Goal: Task Accomplishment & Management: Complete application form

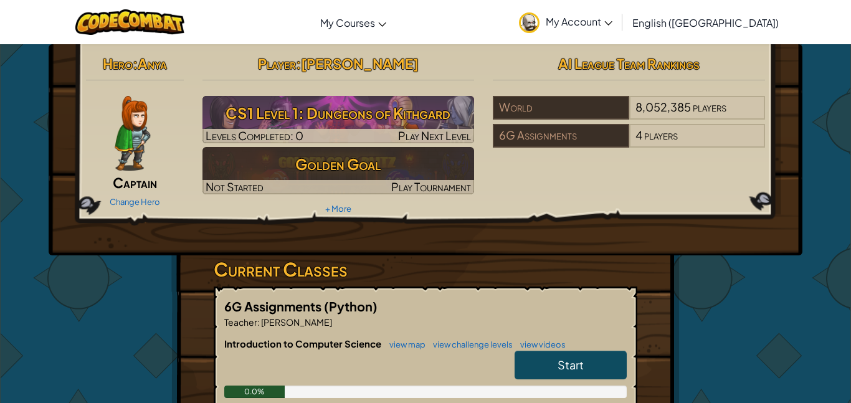
click at [144, 140] on img at bounding box center [133, 133] width 36 height 75
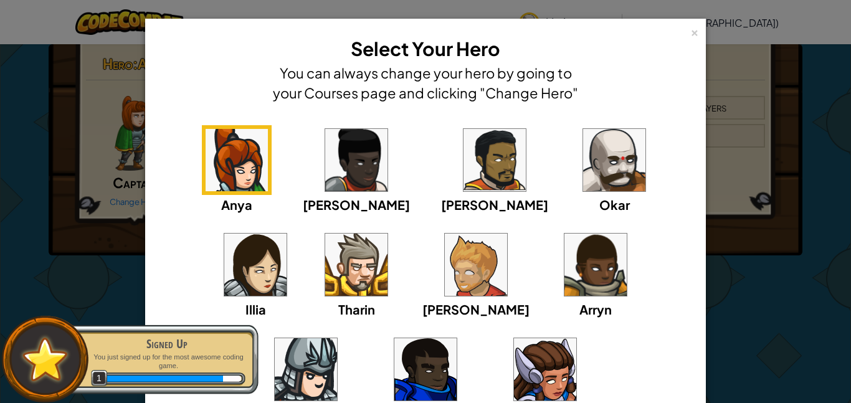
click at [583, 159] on img at bounding box center [614, 160] width 62 height 62
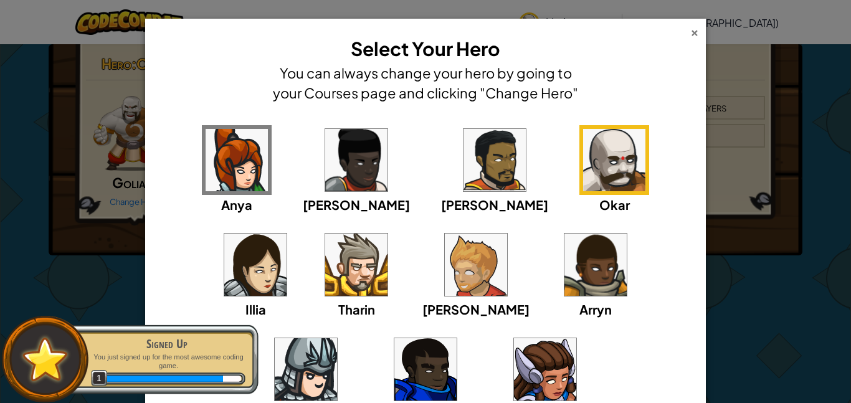
click at [690, 36] on div "× Select Your Hero You can always change your hero by going to your Courses pag…" at bounding box center [425, 69] width 547 height 87
click at [688, 29] on div "× Select Your Hero You can always change your hero by going to your Courses pag…" at bounding box center [425, 69] width 547 height 87
click at [691, 31] on div "×" at bounding box center [694, 30] width 9 height 13
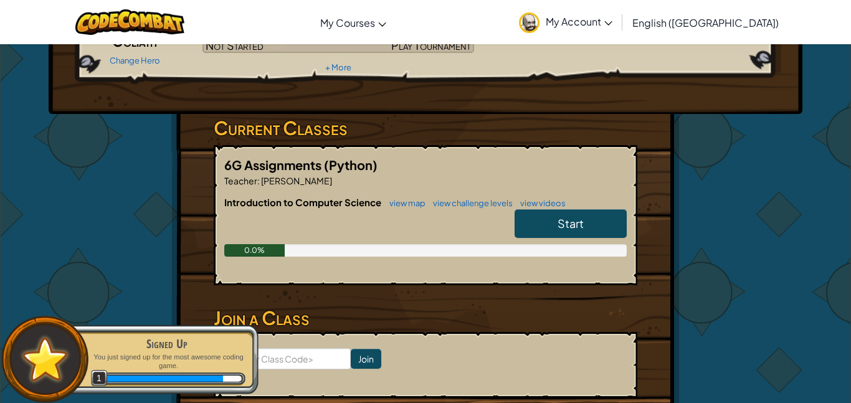
scroll to position [112, 0]
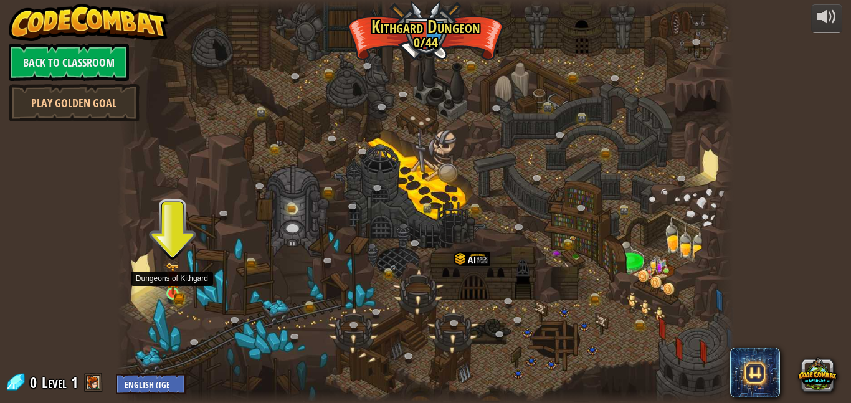
click at [173, 293] on img at bounding box center [173, 278] width 14 height 32
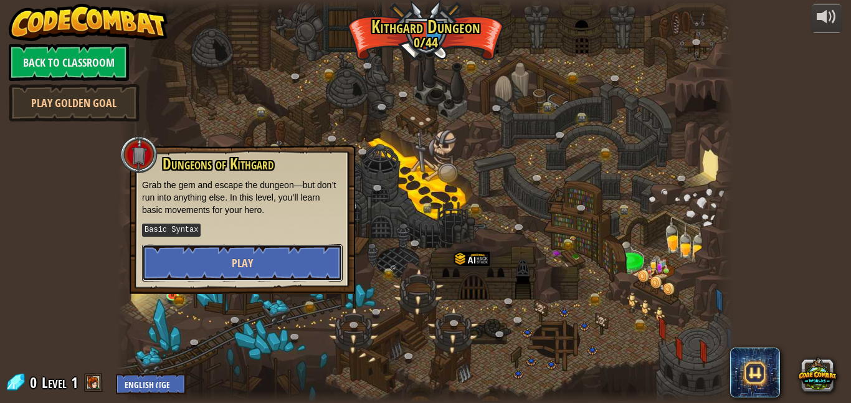
click at [221, 259] on button "Play" at bounding box center [242, 262] width 201 height 37
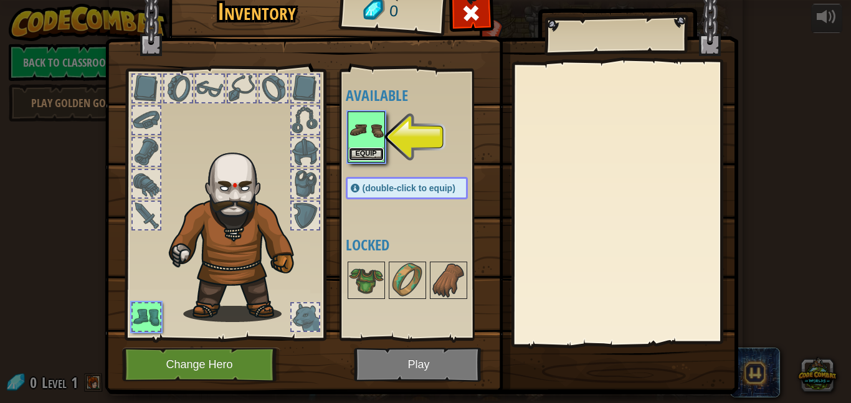
click at [360, 156] on button "Equip" at bounding box center [366, 154] width 35 height 13
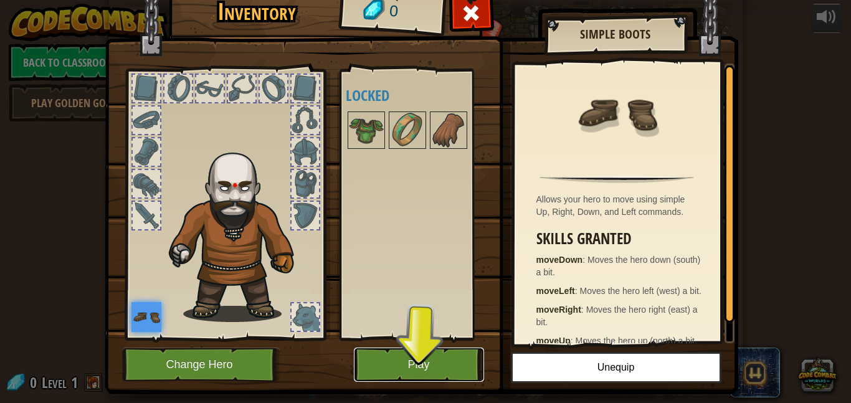
click at [452, 374] on button "Play" at bounding box center [419, 365] width 130 height 34
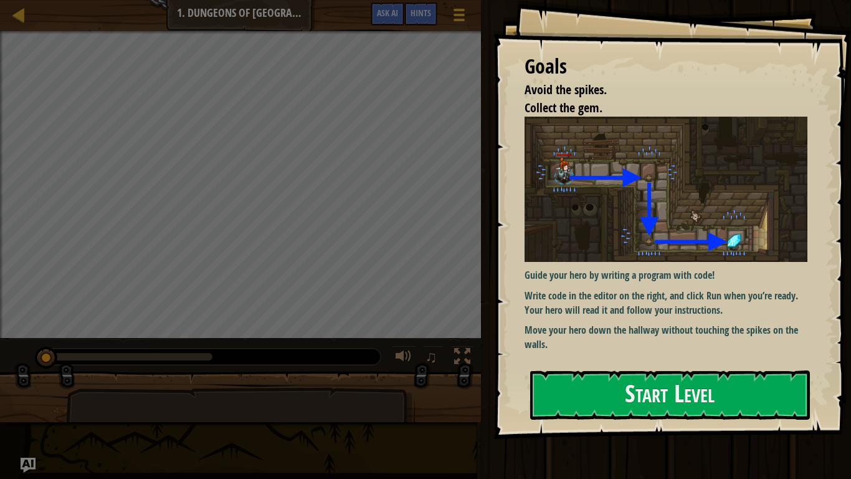
click at [650, 360] on div "Goals Avoid the spikes. Collect the gem. Guide your hero by writing a program w…" at bounding box center [672, 219] width 358 height 439
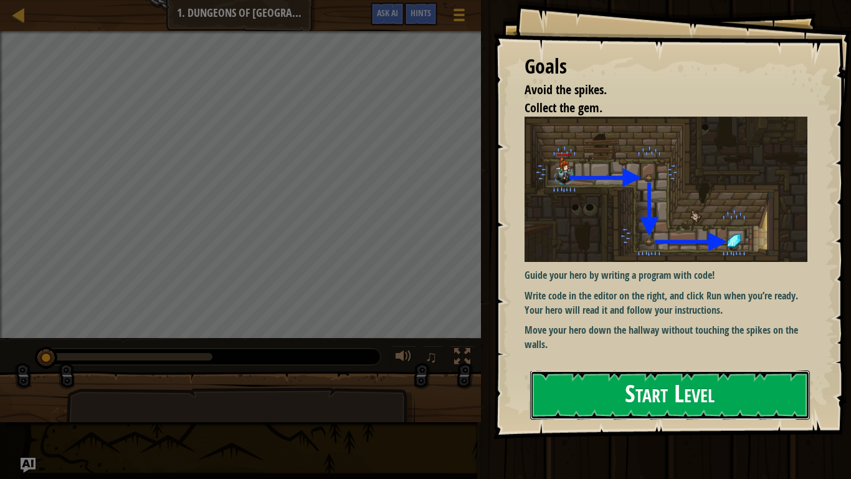
click at [646, 372] on button "Start Level" at bounding box center [670, 394] width 280 height 49
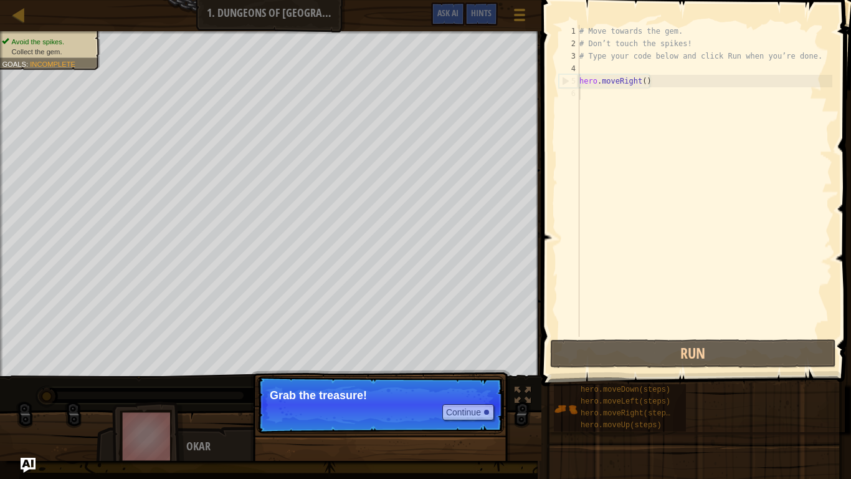
click at [292, 403] on p "Continue Grab the treasure!" at bounding box center [380, 404] width 247 height 57
click at [484, 403] on button "Continue" at bounding box center [468, 412] width 52 height 16
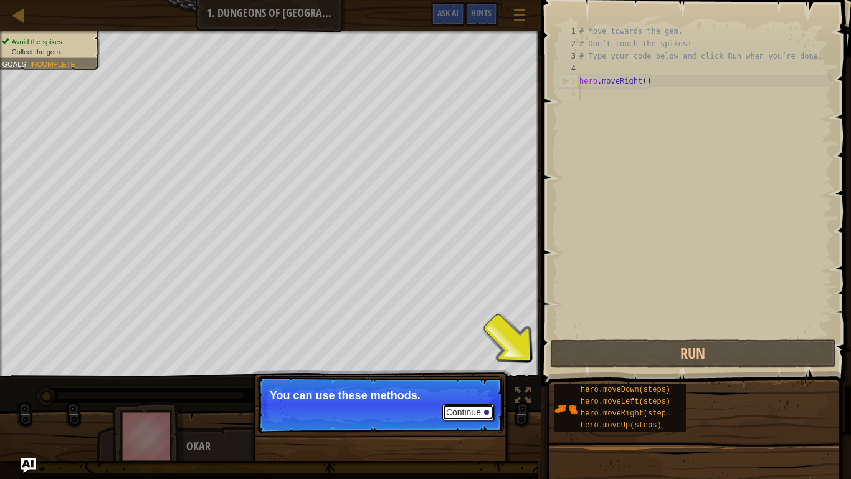
click at [467, 403] on button "Continue" at bounding box center [468, 412] width 52 height 16
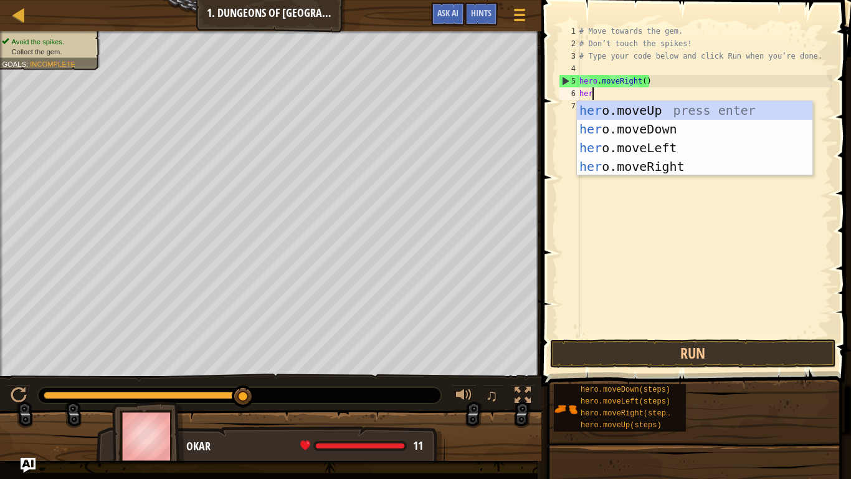
type textarea "hero"
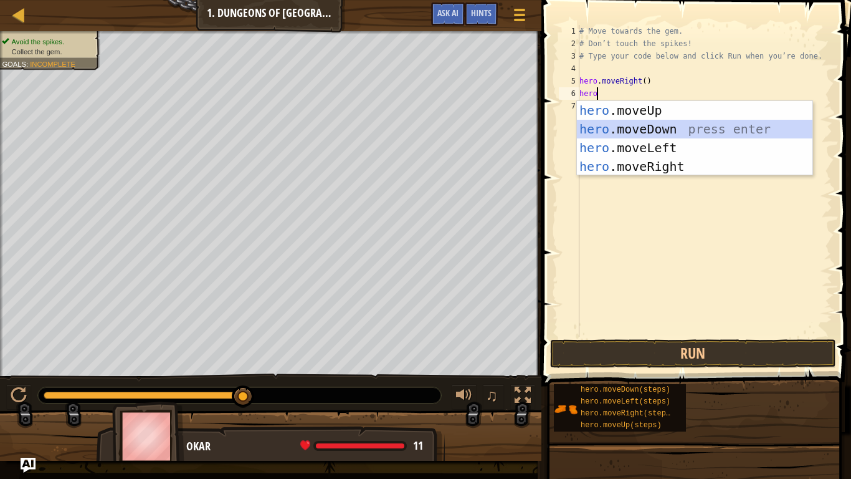
click at [653, 128] on div "hero .moveUp press enter hero .moveDown press enter hero .moveLeft press enter …" at bounding box center [695, 157] width 236 height 112
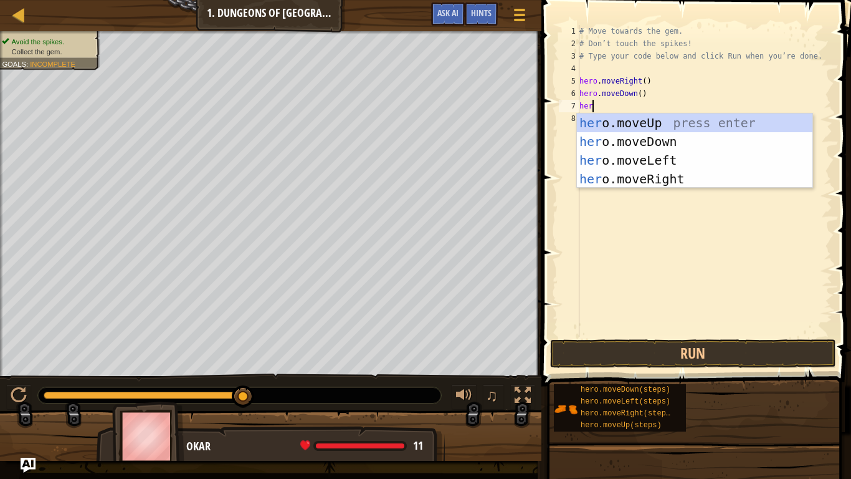
type textarea "hero"
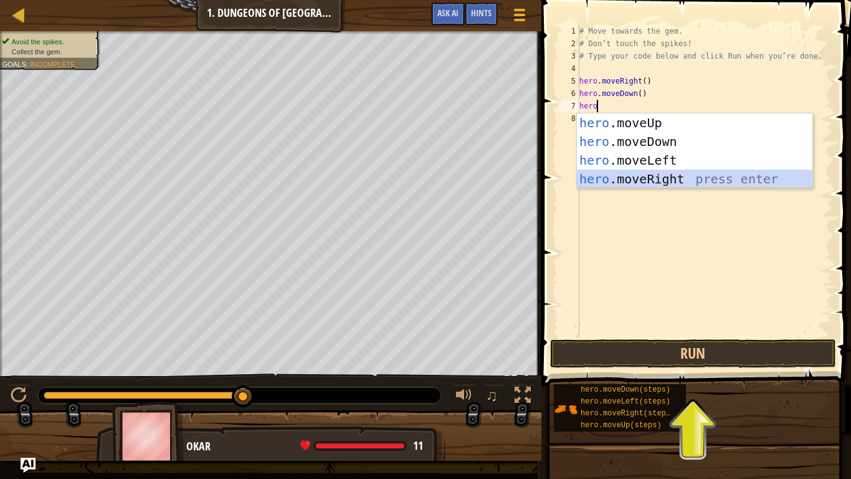
click at [674, 173] on div "hero .moveUp press enter hero .moveDown press enter hero .moveLeft press enter …" at bounding box center [695, 169] width 236 height 112
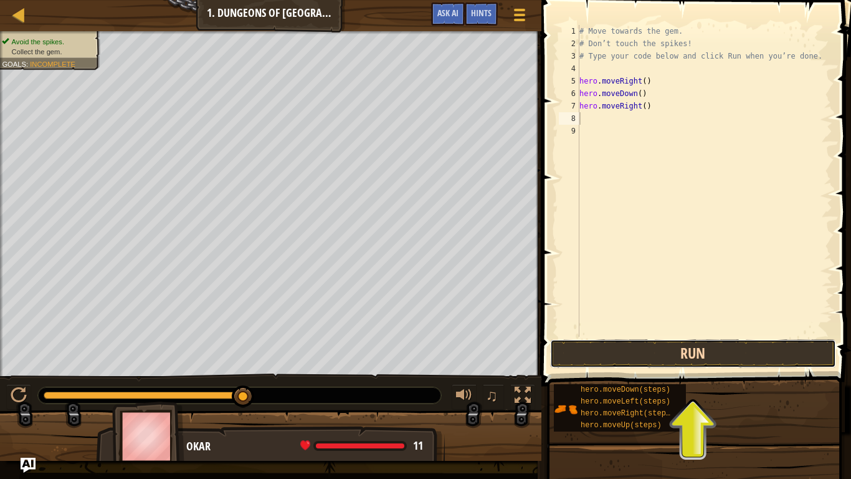
click at [692, 348] on button "Run" at bounding box center [693, 353] width 286 height 29
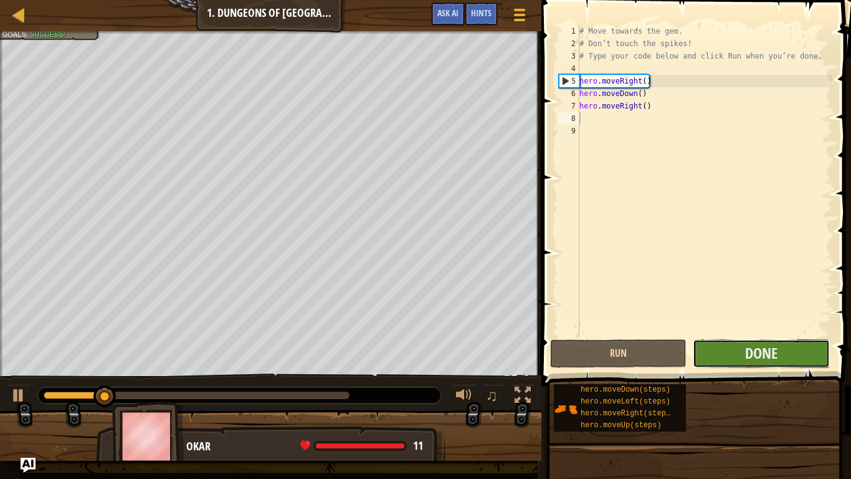
click at [721, 361] on button "Done" at bounding box center [761, 353] width 136 height 29
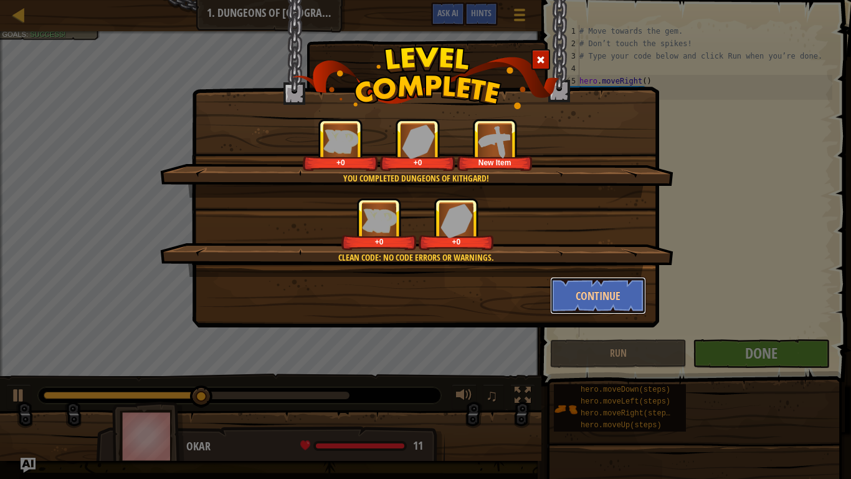
click at [588, 307] on button "Continue" at bounding box center [598, 295] width 97 height 37
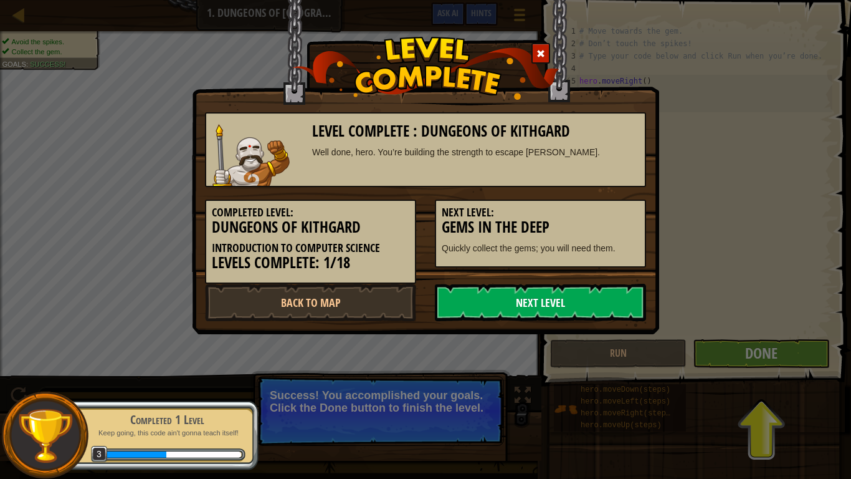
click at [589, 309] on link "Next Level" at bounding box center [540, 302] width 211 height 37
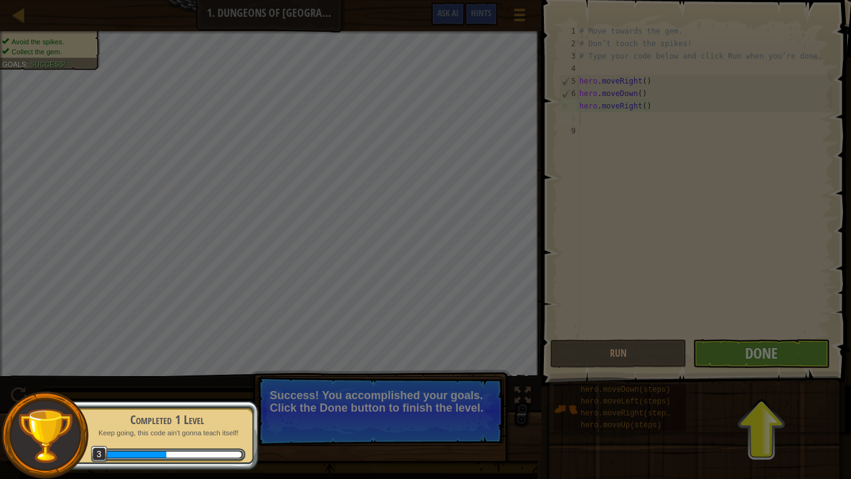
click at [588, 1] on body "Map Introduction to Computer Science 1. Dungeons of Kithgard Game Menu Done Hin…" at bounding box center [425, 0] width 851 height 1
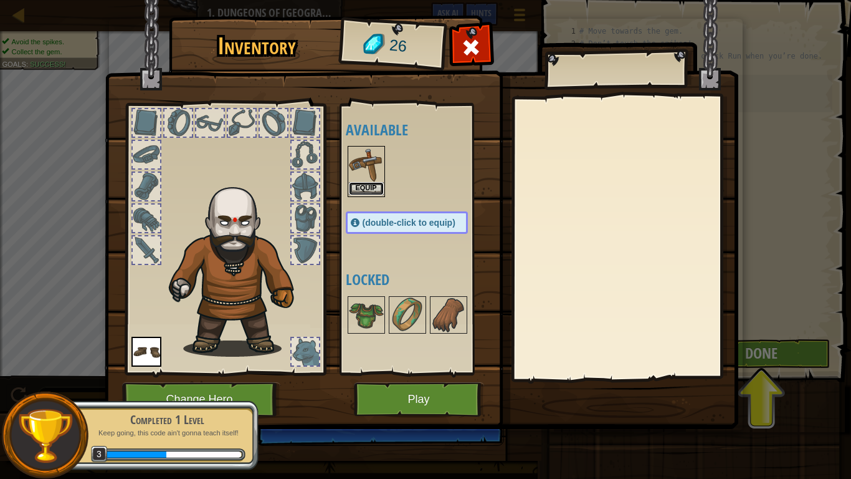
click at [376, 186] on button "Equip" at bounding box center [366, 188] width 35 height 13
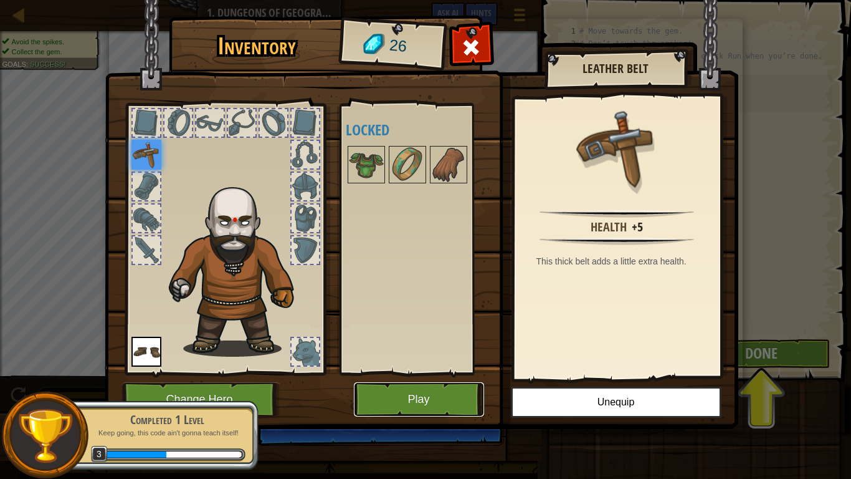
click at [412, 402] on button "Play" at bounding box center [419, 399] width 130 height 34
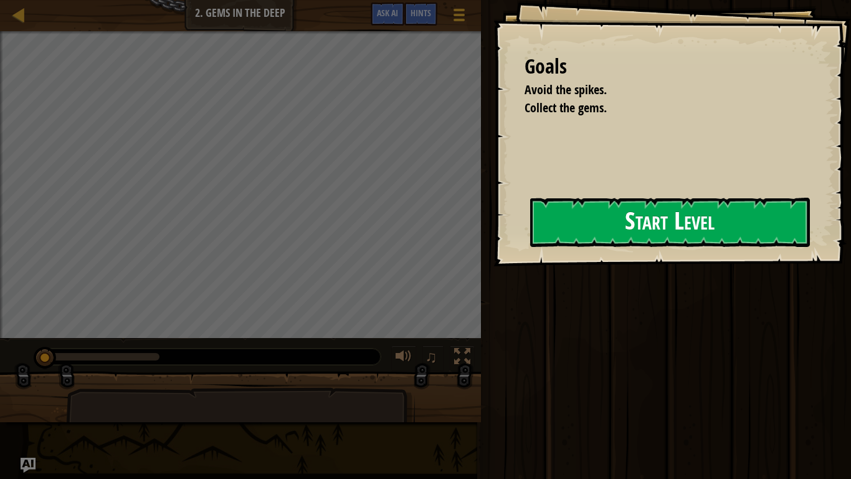
click at [599, 222] on button "Start Level" at bounding box center [670, 222] width 280 height 49
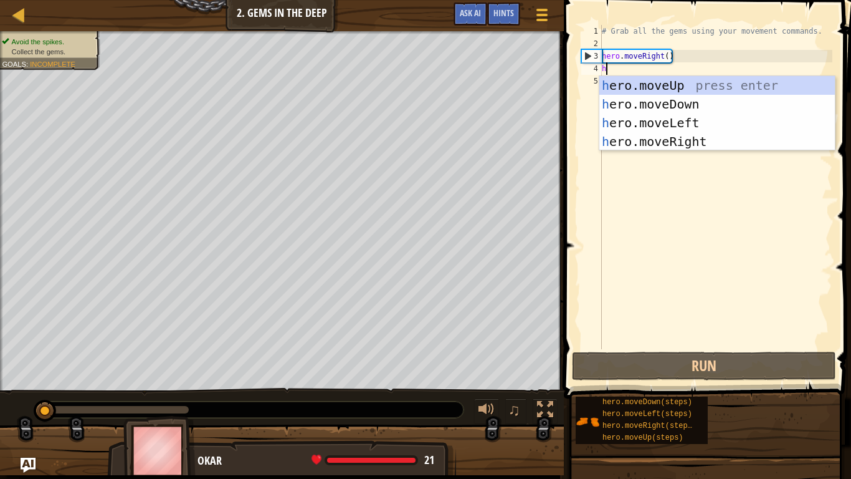
scroll to position [6, 0]
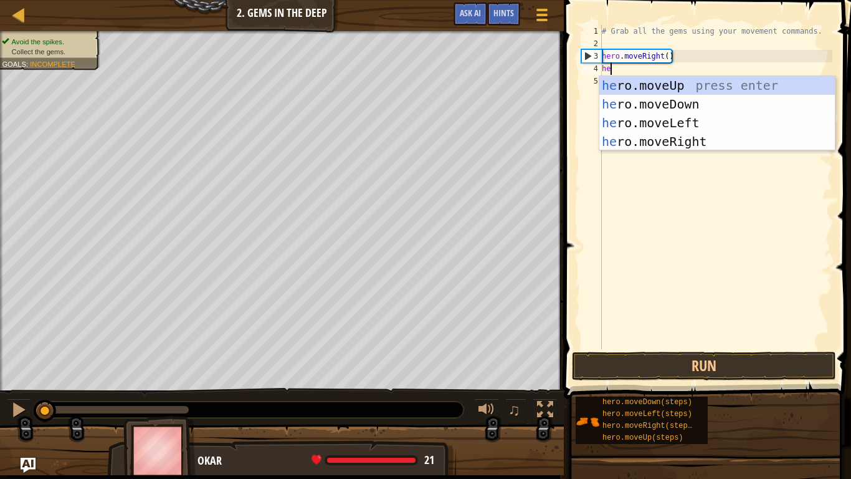
type textarea "hero"
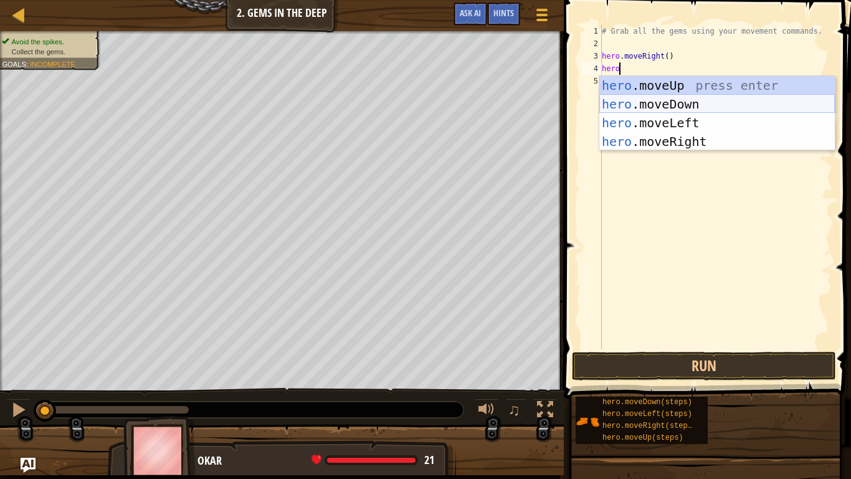
click at [690, 103] on div "hero .moveUp press enter hero .moveDown press enter hero .moveLeft press enter …" at bounding box center [717, 132] width 236 height 112
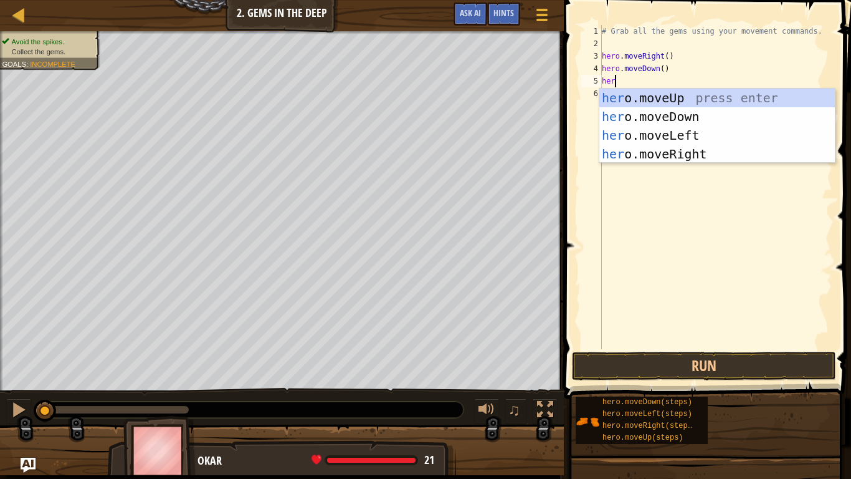
type textarea "hero"
click at [659, 95] on div "hero .moveUp press enter hero .moveDown press enter hero .moveLeft press enter …" at bounding box center [717, 144] width 236 height 112
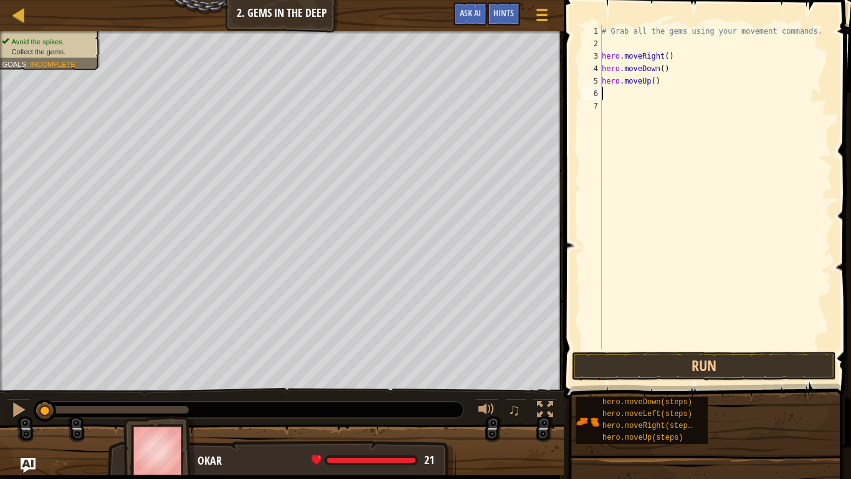
click at [656, 82] on div "# Grab all the gems using your movement commands. hero . moveRight ( ) hero . m…" at bounding box center [715, 199] width 233 height 349
type textarea "hero.moveUp(2)"
click at [651, 95] on div "# Grab all the gems using your movement commands. hero . moveRight ( ) hero . m…" at bounding box center [715, 199] width 233 height 349
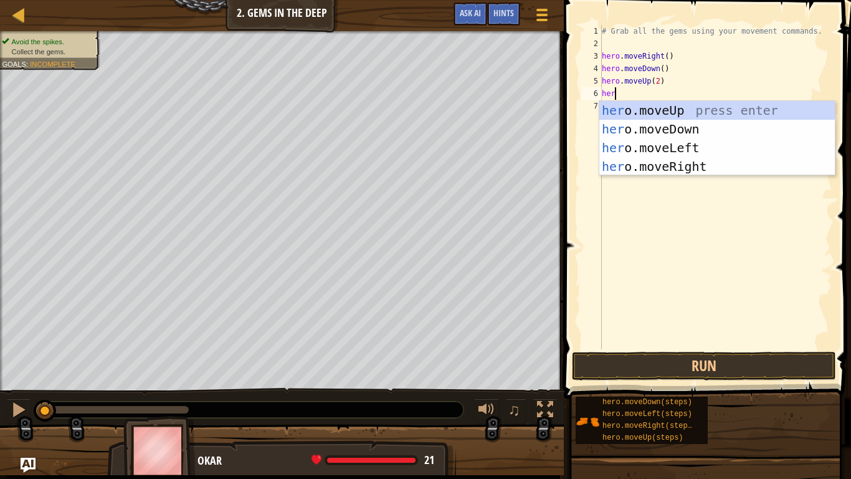
type textarea "hero"
click at [702, 162] on div "hero .moveUp press enter hero .moveDown press enter hero .moveLeft press enter …" at bounding box center [717, 157] width 236 height 112
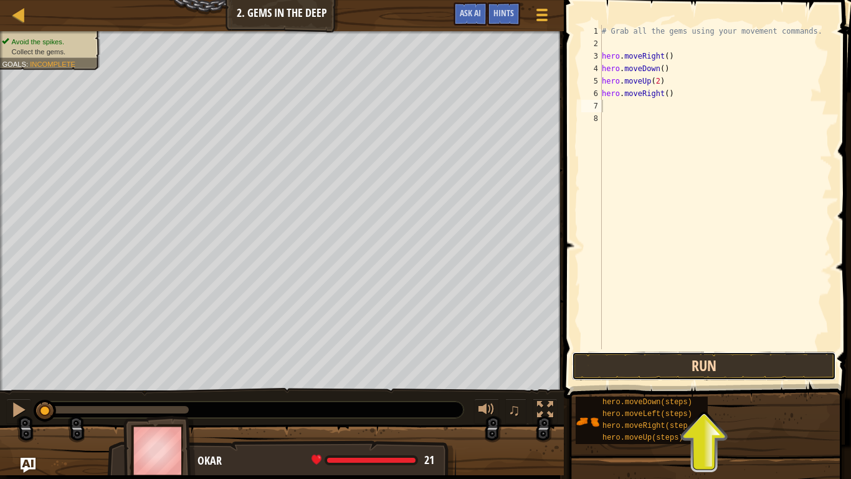
click at [711, 372] on button "Run" at bounding box center [704, 365] width 264 height 29
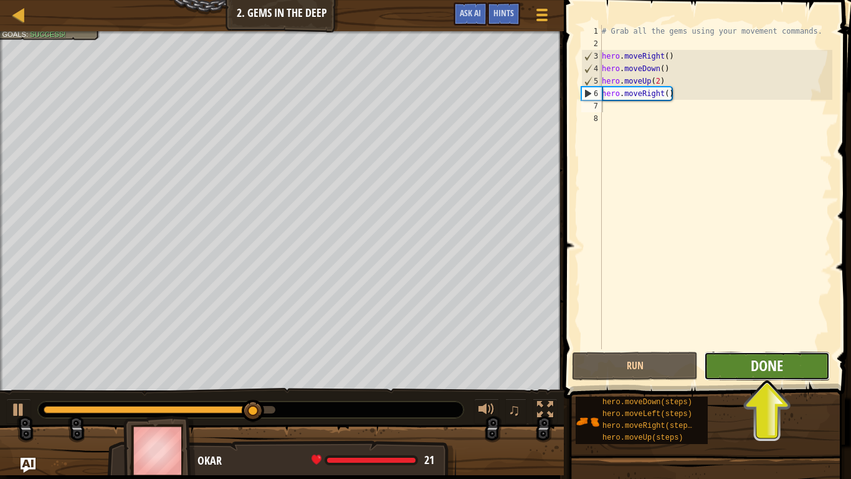
click at [779, 361] on span "Done" at bounding box center [767, 365] width 32 height 20
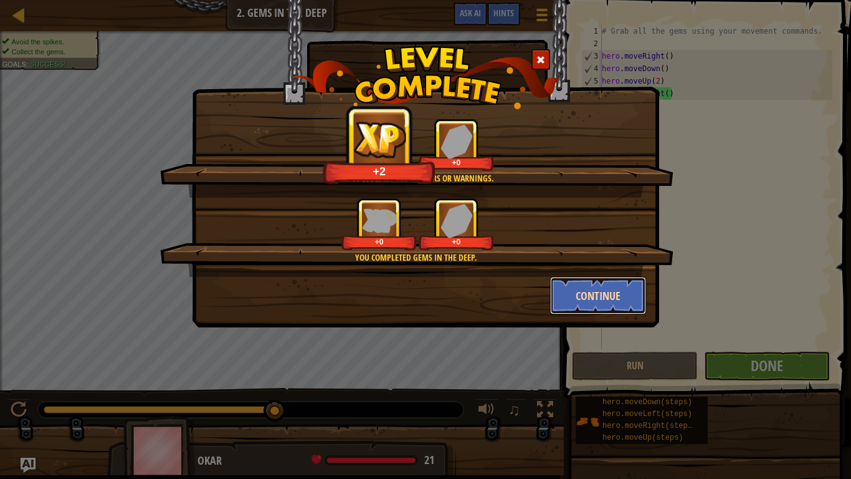
click at [600, 300] on button "Continue" at bounding box center [598, 295] width 97 height 37
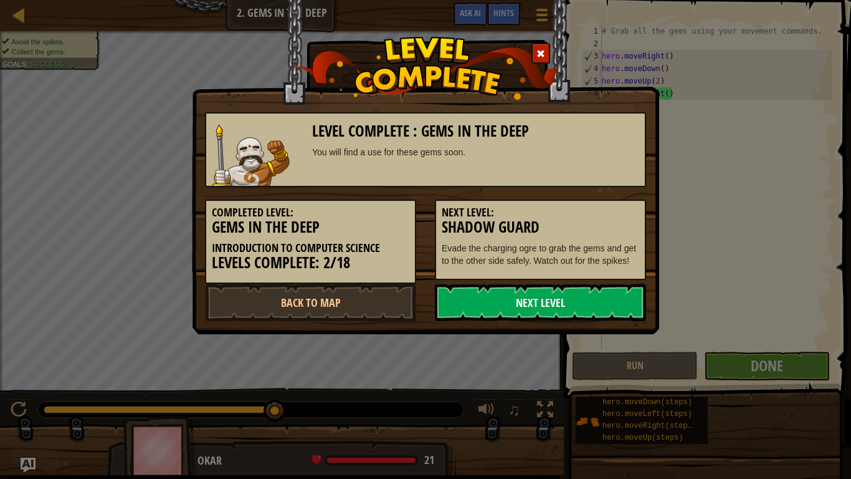
click at [600, 303] on link "Next Level" at bounding box center [540, 302] width 211 height 37
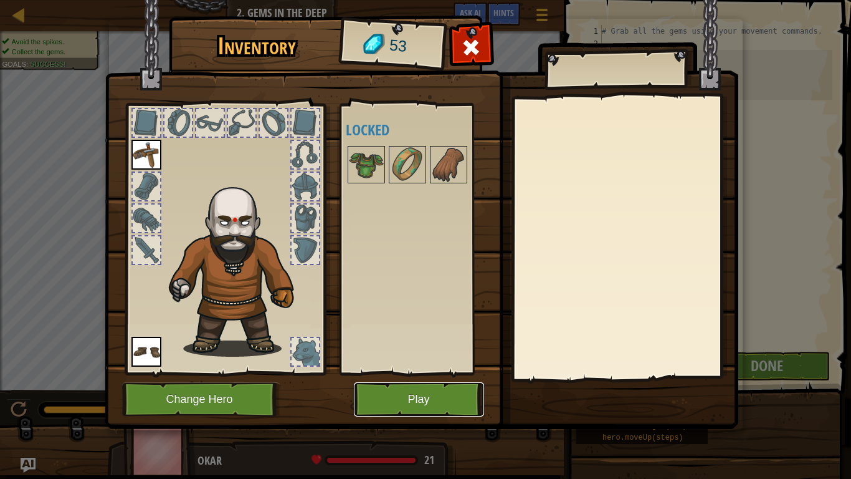
click at [420, 390] on button "Play" at bounding box center [419, 399] width 130 height 34
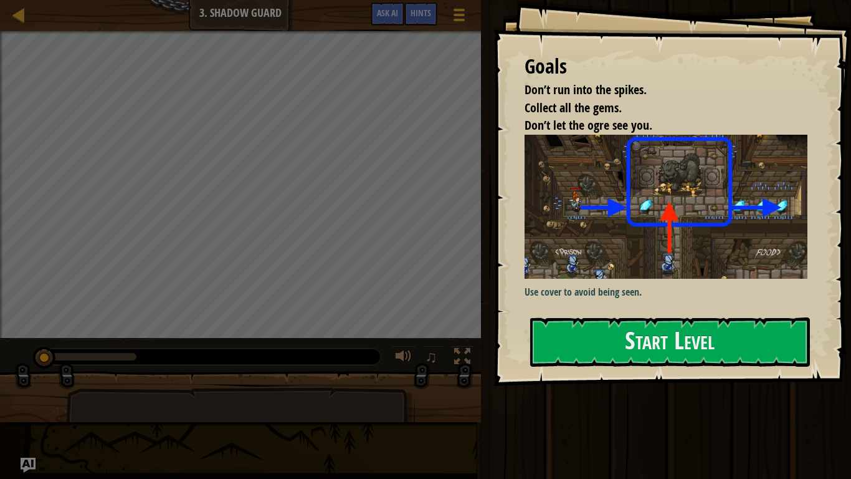
click at [637, 232] on img at bounding box center [666, 207] width 283 height 144
click at [598, 358] on button "Start Level" at bounding box center [670, 341] width 280 height 49
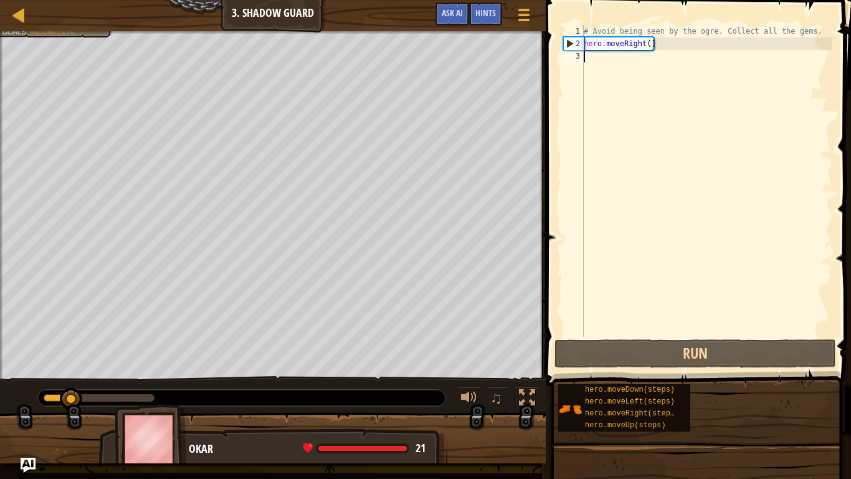
scroll to position [6, 0]
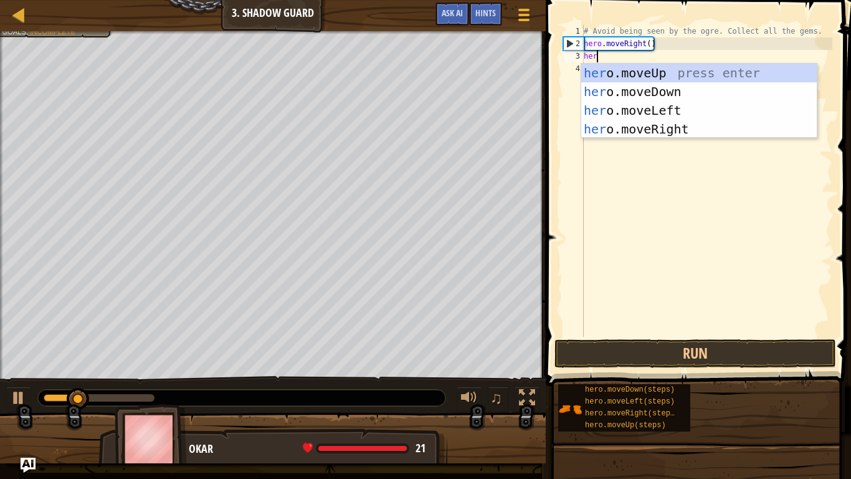
type textarea "hero"
click at [655, 75] on div "hero .moveUp press enter hero .moveDown press enter hero .moveLeft press enter …" at bounding box center [699, 120] width 236 height 112
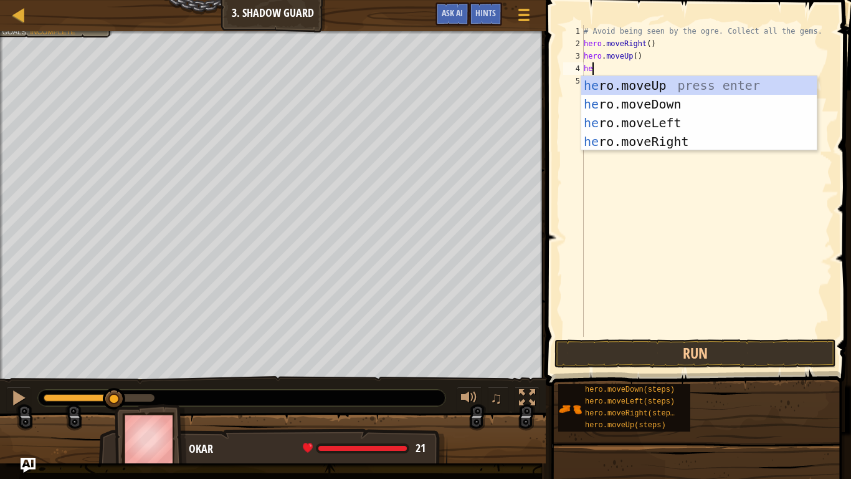
type textarea "hero"
click at [675, 141] on div "hero .moveUp press enter hero .moveDown press enter hero .moveLeft press enter …" at bounding box center [699, 132] width 236 height 112
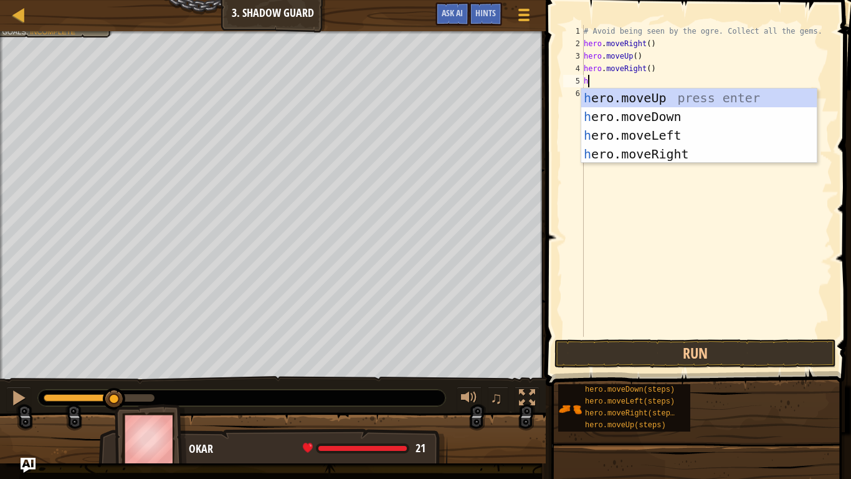
type textarea "her"
click at [685, 122] on div "her o.moveUp press enter her o.moveDown press enter her o.moveLeft press enter …" at bounding box center [699, 144] width 236 height 112
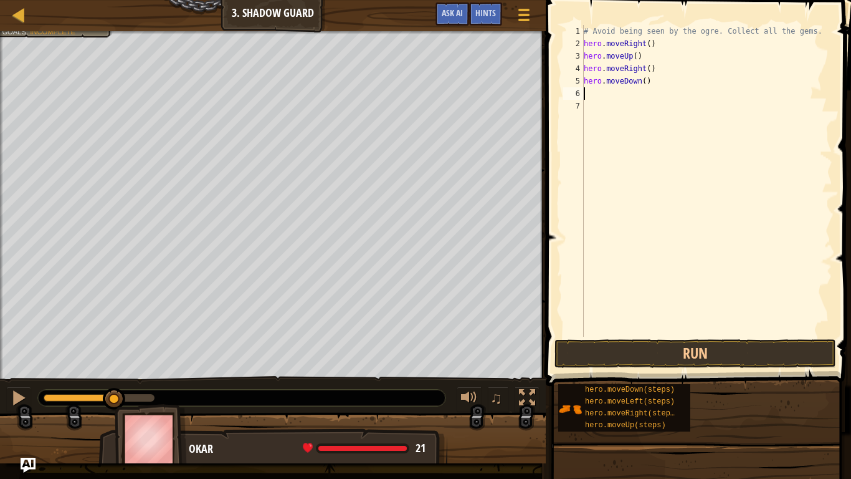
scroll to position [6, 0]
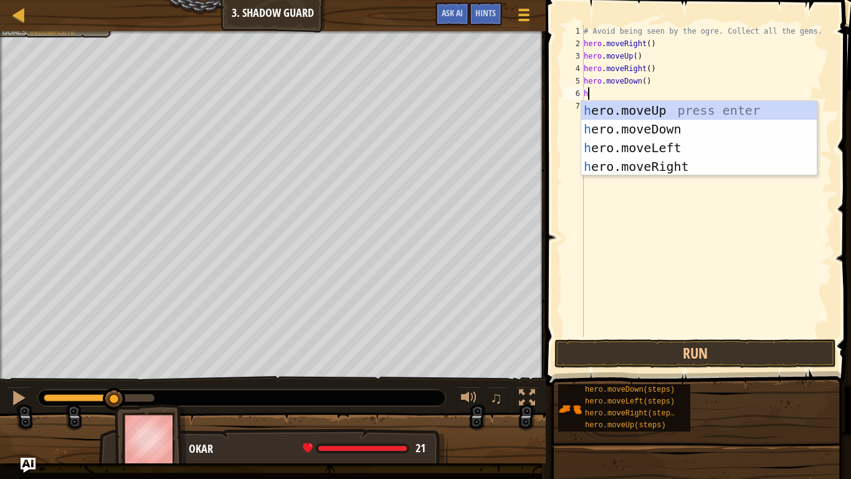
type textarea "her"
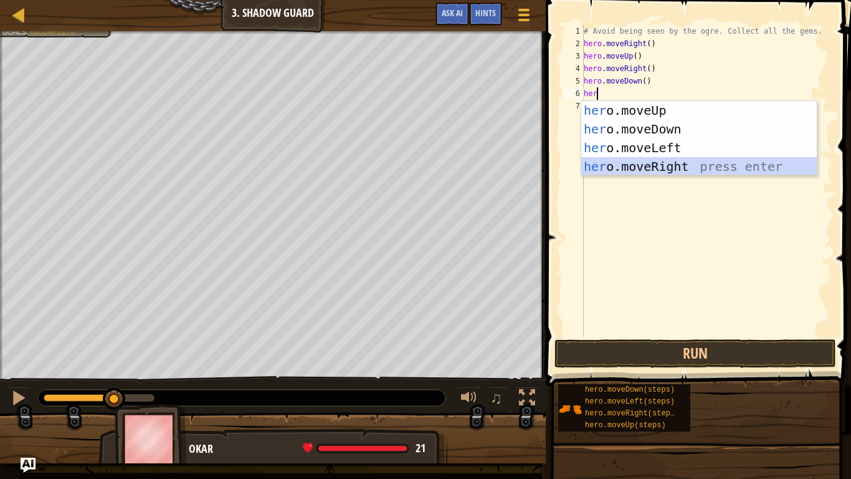
click at [700, 168] on div "her o.moveUp press enter her o.moveDown press enter her o.moveLeft press enter …" at bounding box center [699, 157] width 236 height 112
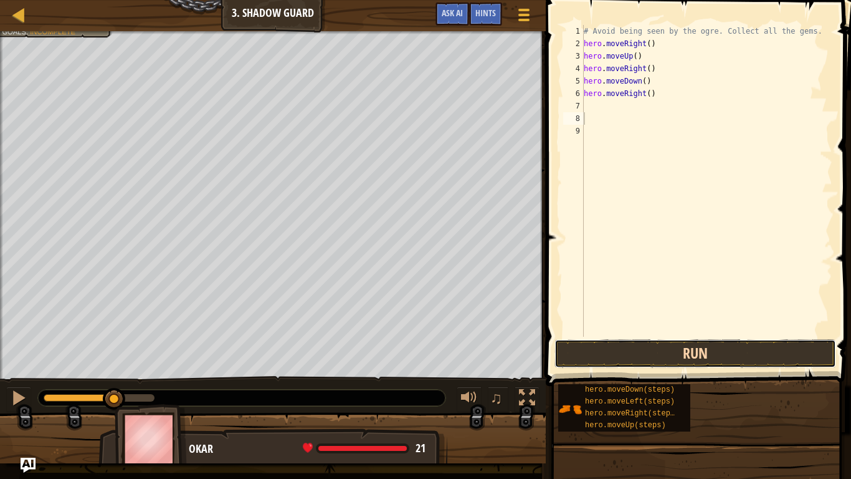
click at [684, 351] on button "Run" at bounding box center [696, 353] width 282 height 29
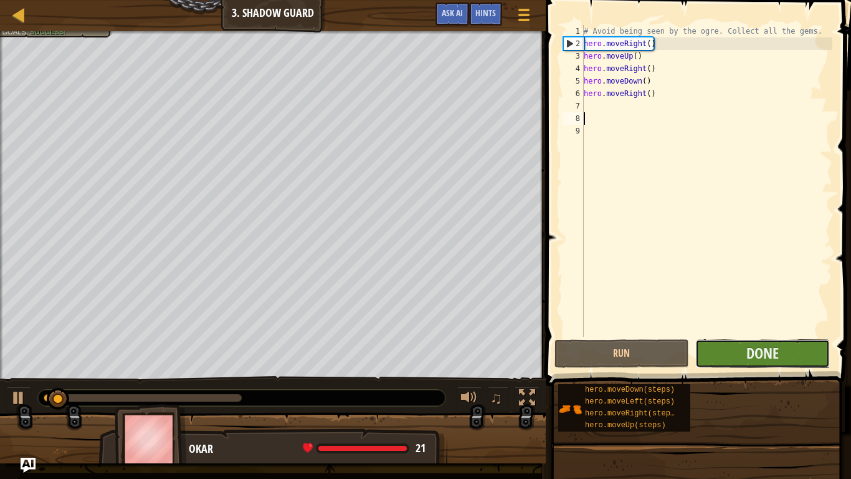
click at [813, 360] on button "Done" at bounding box center [762, 353] width 135 height 29
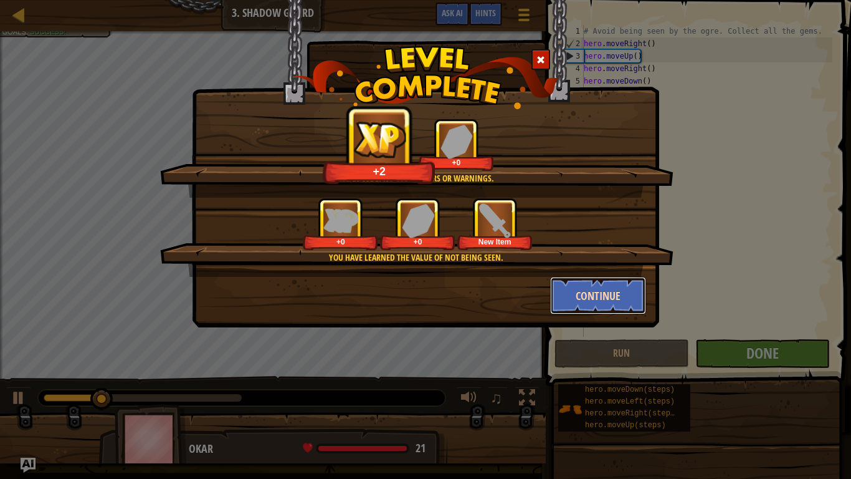
click at [584, 285] on button "Continue" at bounding box center [598, 295] width 97 height 37
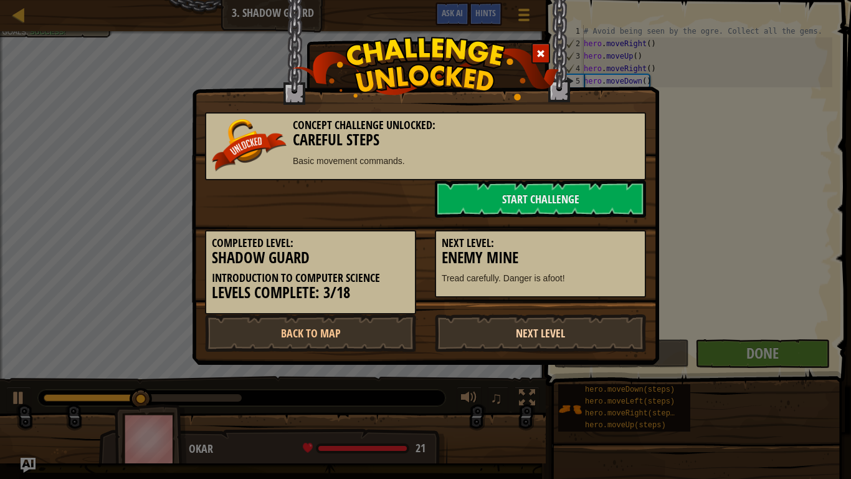
click at [569, 341] on link "Next Level" at bounding box center [540, 332] width 211 height 37
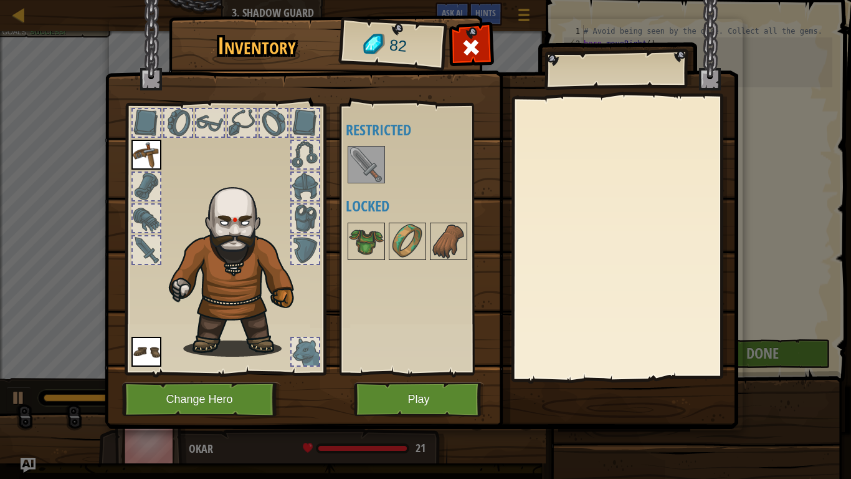
click at [373, 155] on img at bounding box center [366, 164] width 35 height 35
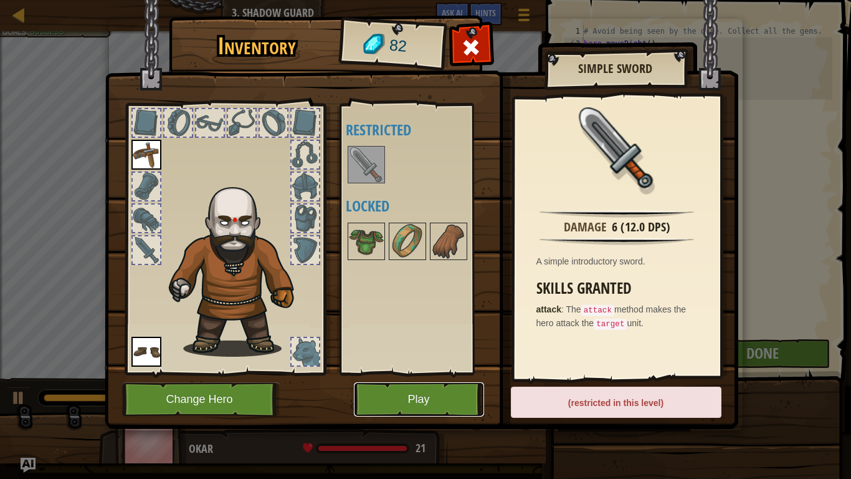
click at [432, 398] on button "Play" at bounding box center [419, 399] width 130 height 34
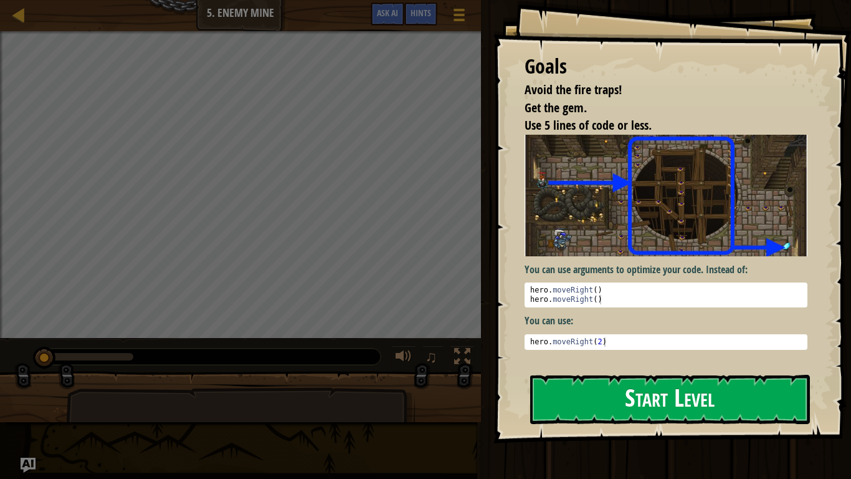
click at [594, 250] on img at bounding box center [666, 196] width 283 height 122
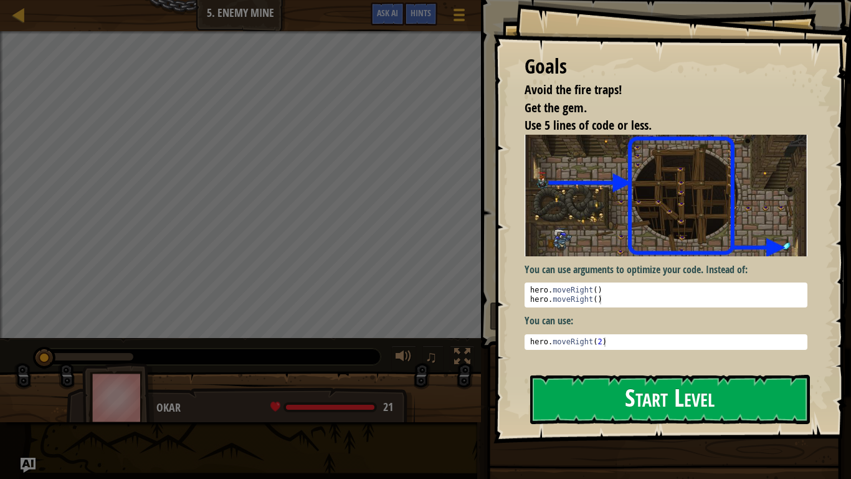
click at [594, 393] on button "Start Level" at bounding box center [670, 398] width 280 height 49
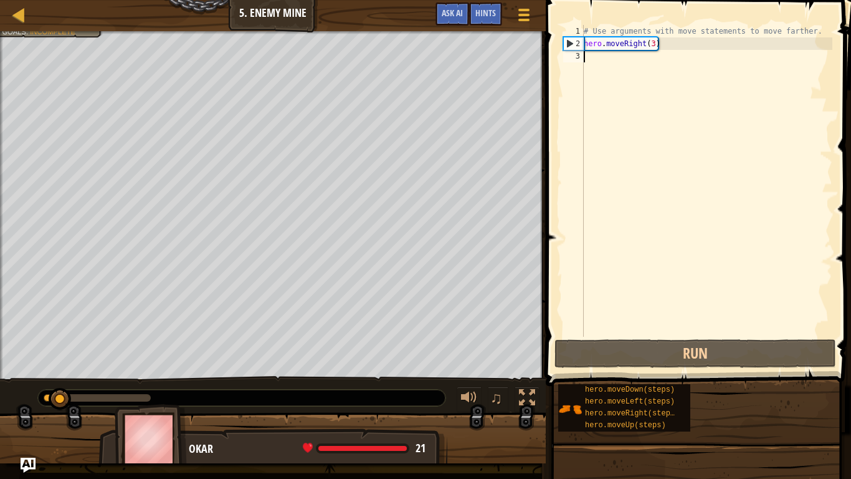
scroll to position [6, 0]
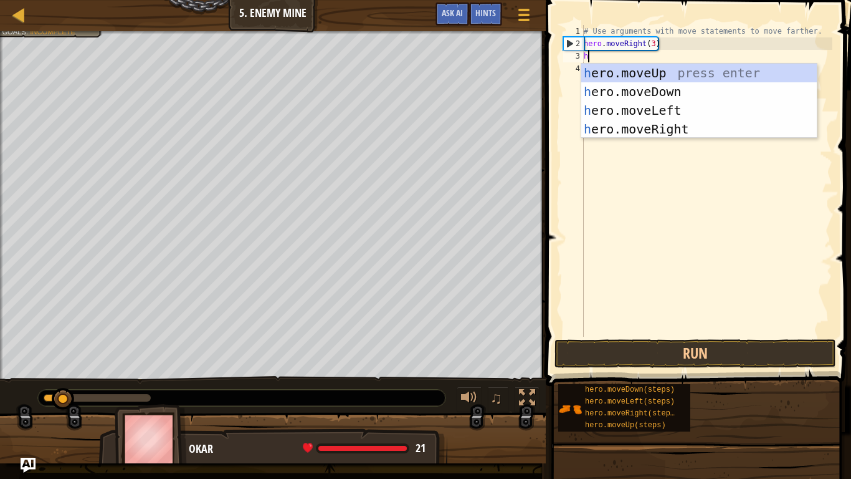
type textarea "hero"
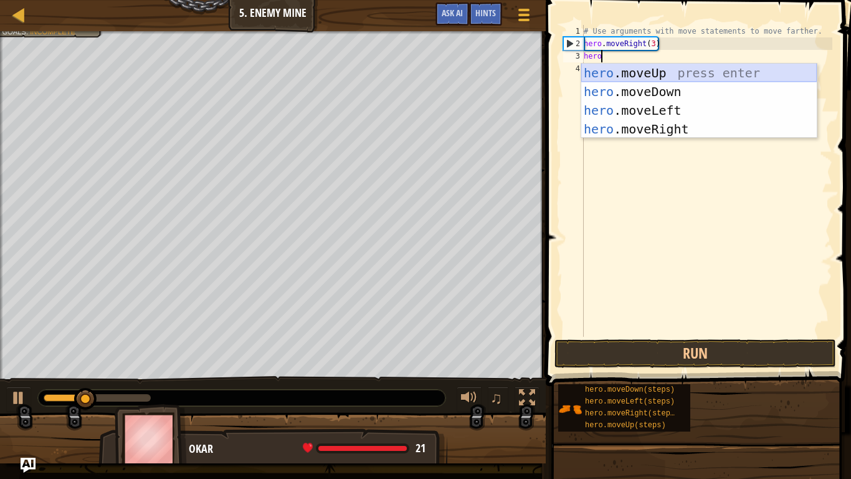
click at [727, 77] on div "hero .moveUp press enter hero .moveDown press enter hero .moveLeft press enter …" at bounding box center [699, 120] width 236 height 112
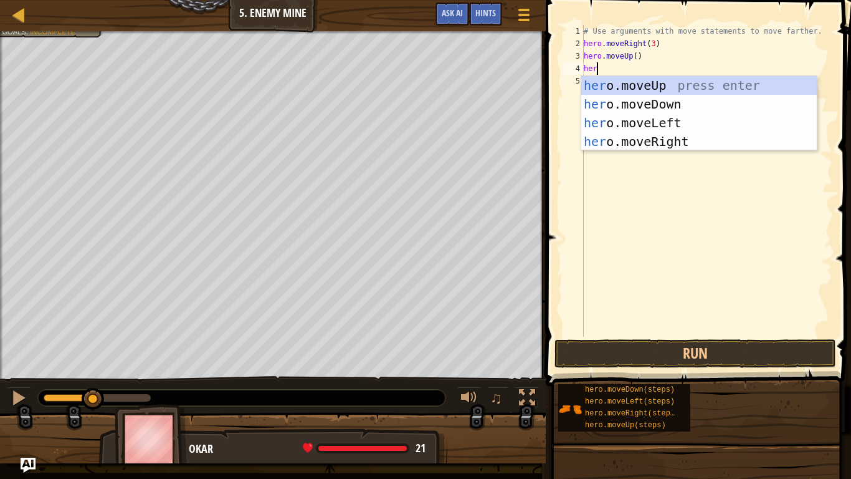
type textarea "hero"
click at [702, 146] on div "hero .moveUp press enter hero .moveDown press enter hero .moveLeft press enter …" at bounding box center [699, 132] width 236 height 112
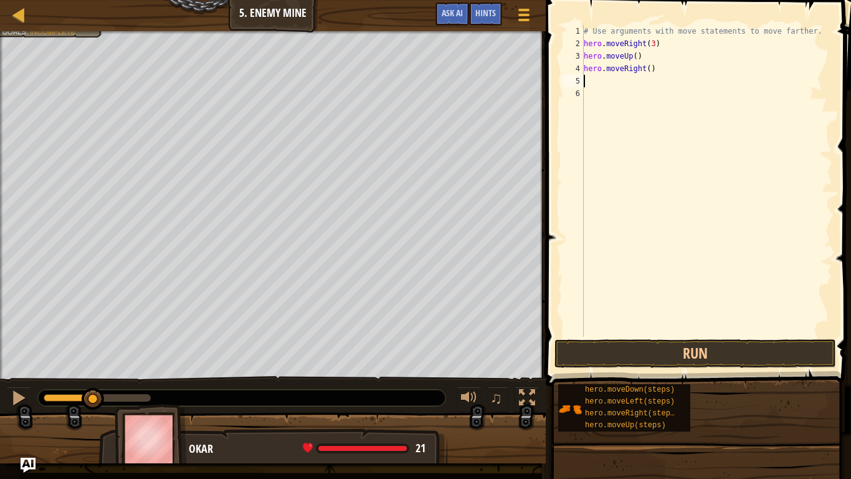
scroll to position [6, 0]
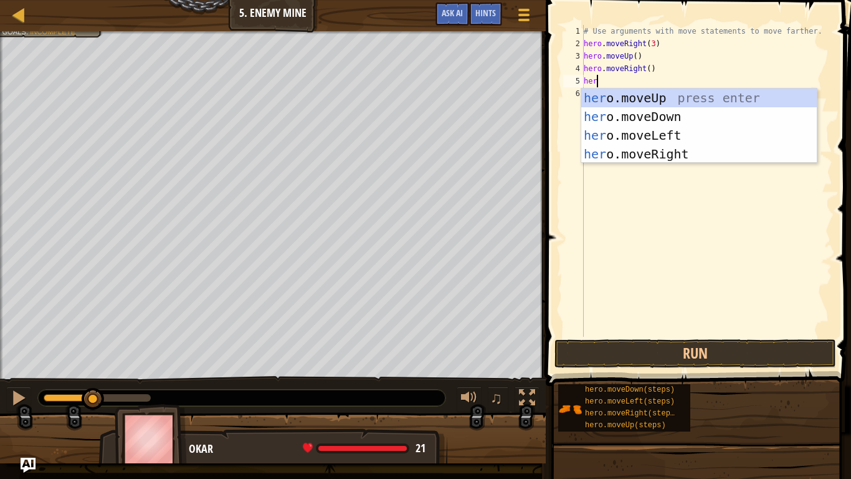
type textarea "hero"
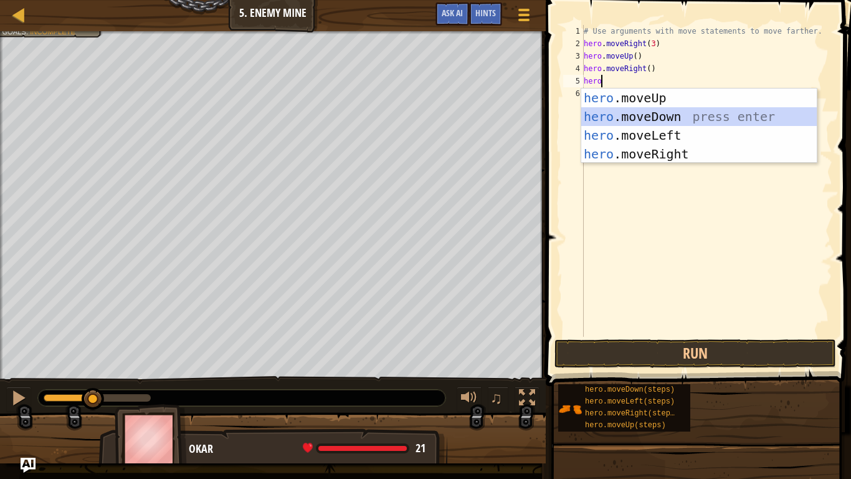
click at [689, 116] on div "hero .moveUp press enter hero .moveDown press enter hero .moveLeft press enter …" at bounding box center [699, 144] width 236 height 112
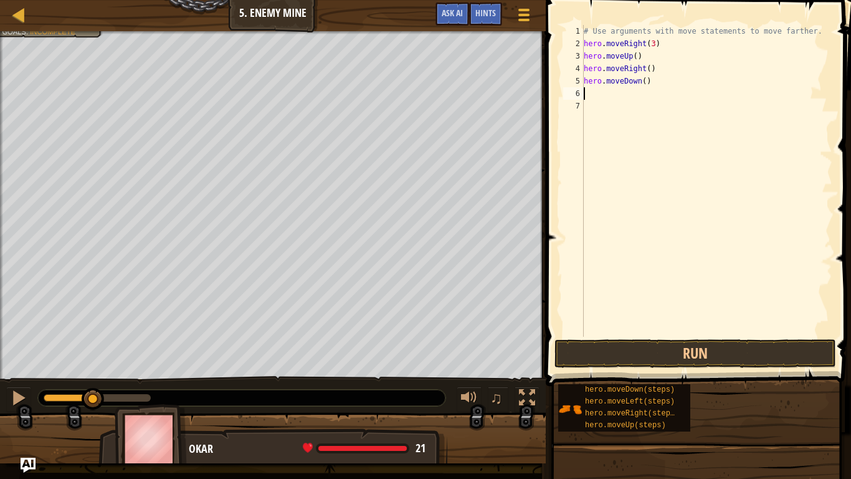
click at [644, 82] on div "# Use arguments with move statements to move farther. hero . moveRight ( 3 ) he…" at bounding box center [706, 193] width 251 height 336
type textarea "hero.moveDown(3)"
click at [635, 93] on div "# Use arguments with move statements to move farther. hero . moveRight ( 3 ) he…" at bounding box center [706, 193] width 251 height 336
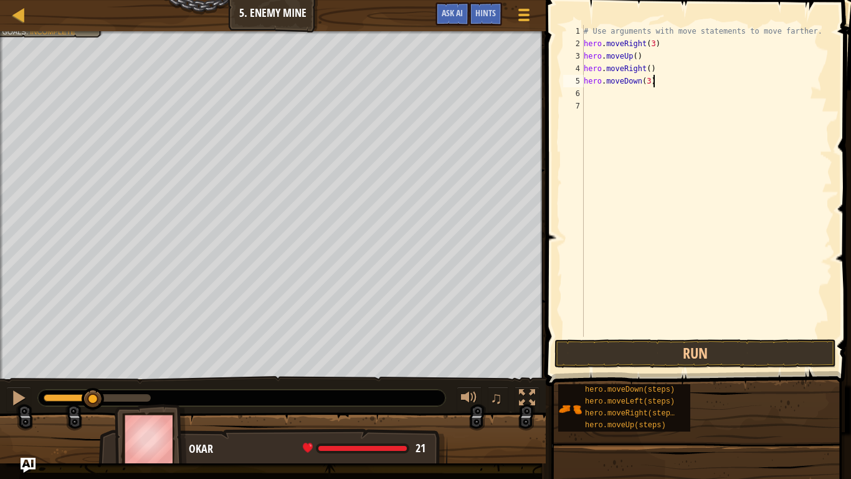
click at [652, 83] on div "# Use arguments with move statements to move farther. hero . moveRight ( 3 ) he…" at bounding box center [706, 193] width 251 height 336
type textarea "hero.moveDown(3)"
click at [651, 81] on div "# Use arguments with move statements to move farther. hero . moveRight ( 3 ) he…" at bounding box center [706, 193] width 251 height 336
click at [647, 88] on div "# Use arguments with move statements to move farther. hero . moveRight ( 3 ) he…" at bounding box center [706, 193] width 251 height 336
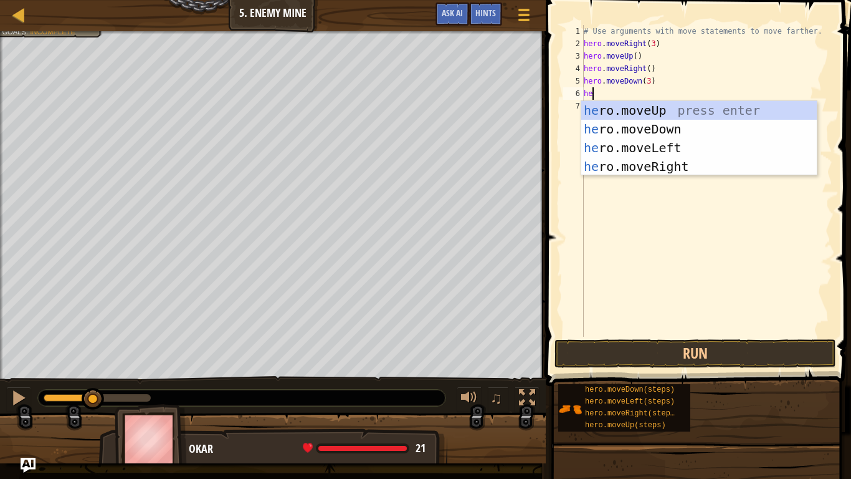
type textarea "hero"
click at [700, 161] on div "hero .moveUp press enter hero .moveDown press enter hero .moveLeft press enter …" at bounding box center [699, 157] width 236 height 112
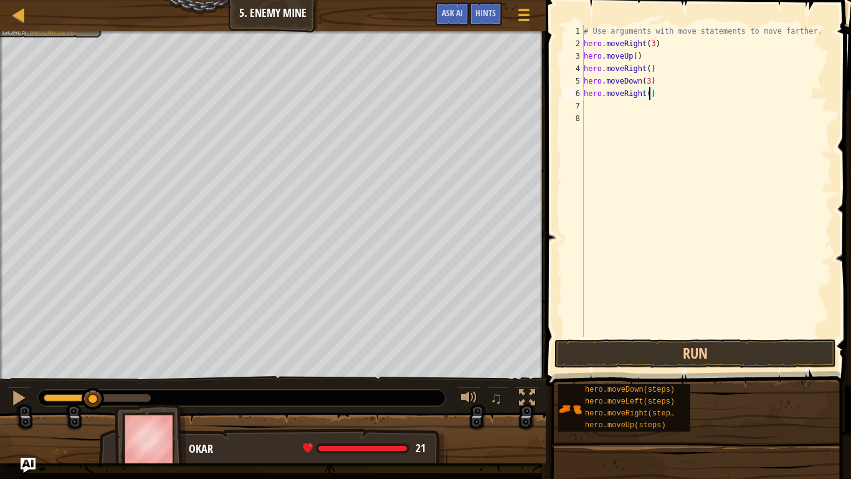
click at [649, 97] on div "# Use arguments with move statements to move farther. hero . moveRight ( 3 ) he…" at bounding box center [706, 193] width 251 height 336
type textarea "hero.moveRight(2)"
click at [683, 358] on button "Run" at bounding box center [696, 353] width 282 height 29
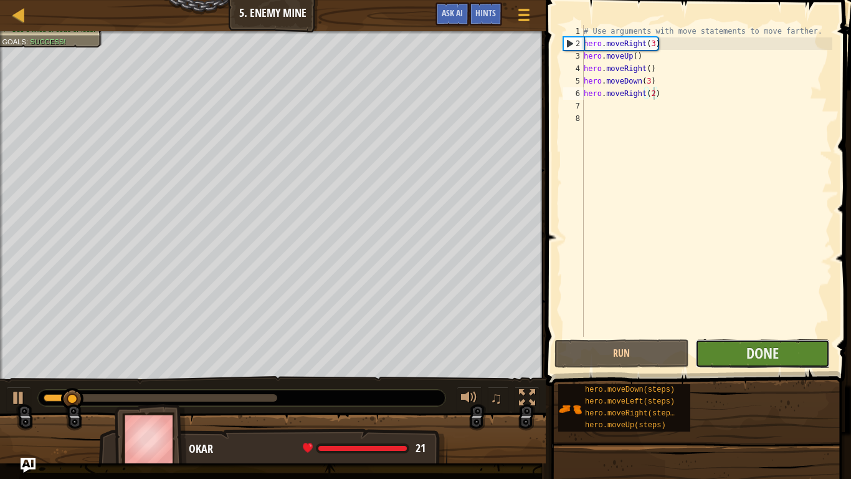
click at [768, 363] on button "Done" at bounding box center [762, 353] width 135 height 29
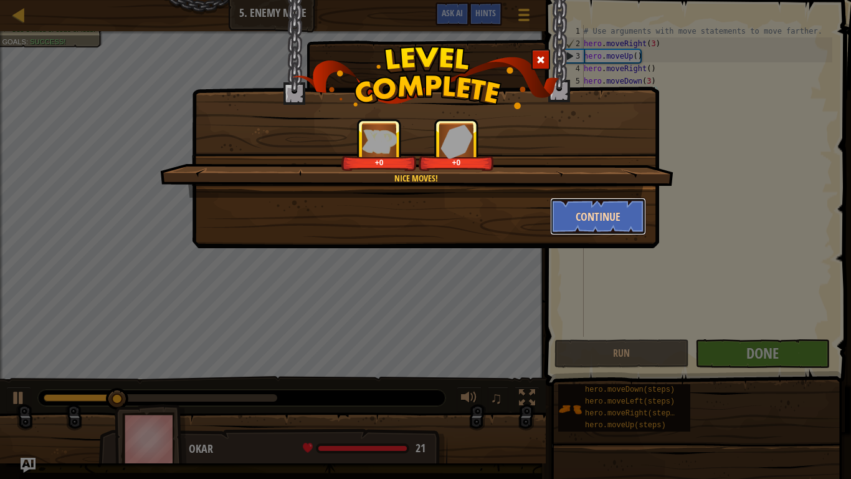
click at [578, 226] on button "Continue" at bounding box center [598, 216] width 97 height 37
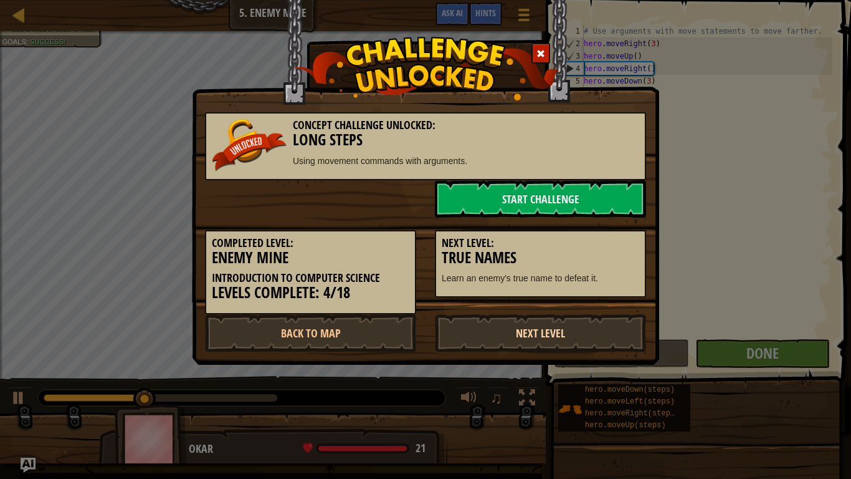
click at [560, 342] on link "Next Level" at bounding box center [540, 332] width 211 height 37
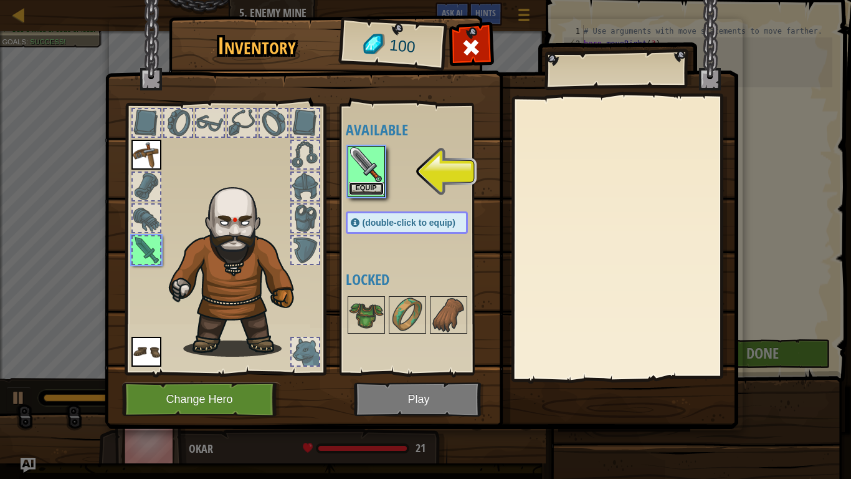
click at [368, 193] on button "Equip" at bounding box center [366, 188] width 35 height 13
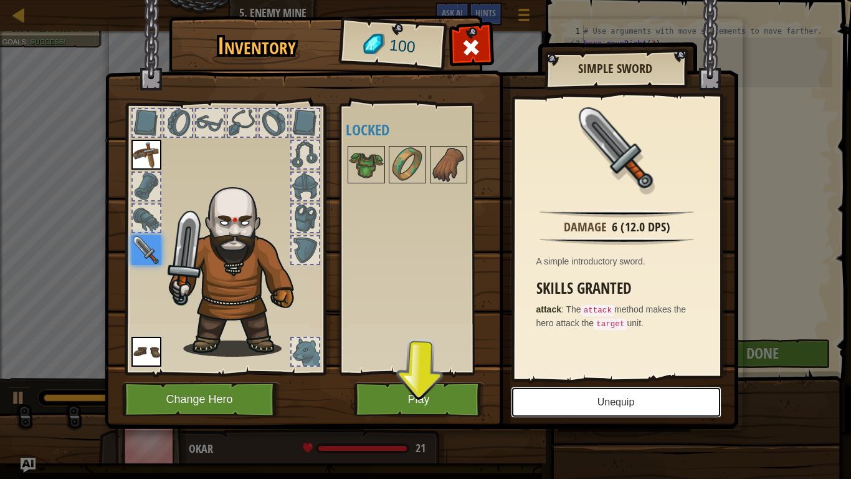
click at [584, 400] on button "Unequip" at bounding box center [616, 401] width 211 height 31
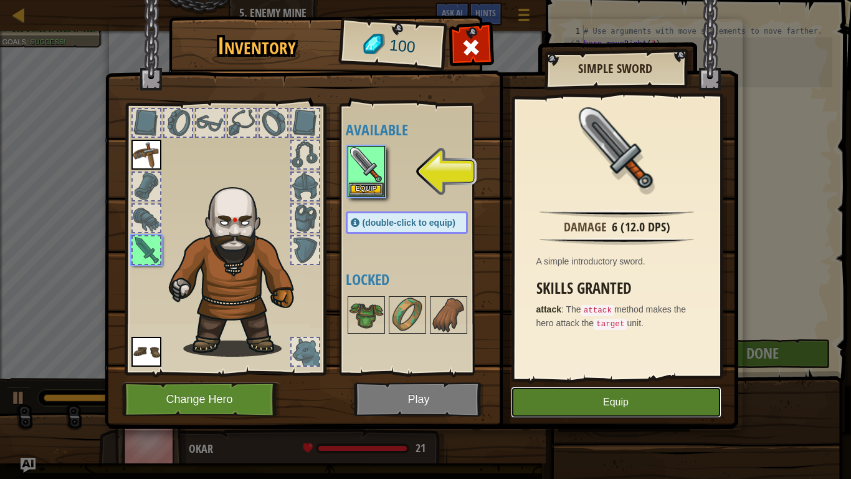
click at [584, 402] on button "Equip" at bounding box center [616, 401] width 211 height 31
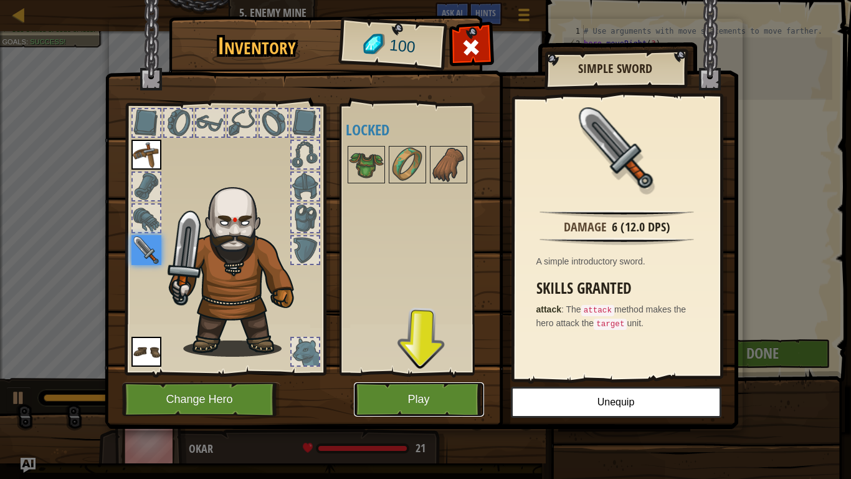
click at [427, 403] on button "Play" at bounding box center [419, 399] width 130 height 34
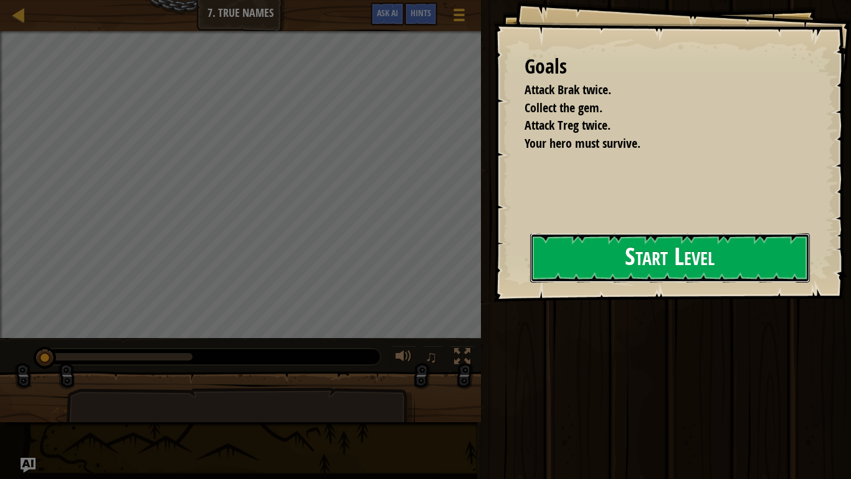
click at [607, 262] on button "Start Level" at bounding box center [670, 257] width 280 height 49
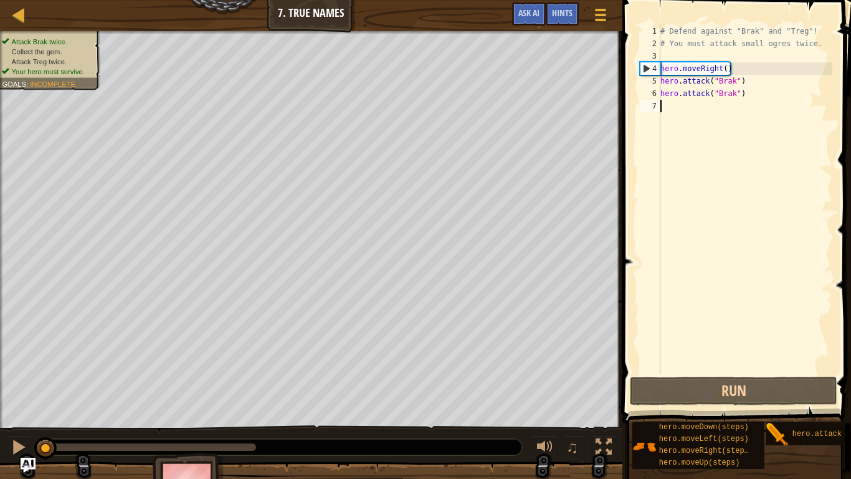
click at [709, 105] on div "# Defend against "Brak" and "Treg"! # You must attack small ogres twice. hero .…" at bounding box center [745, 212] width 174 height 374
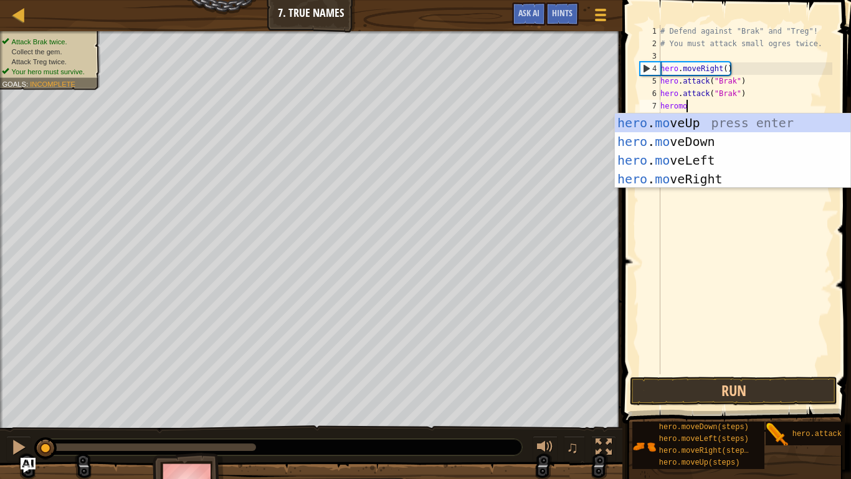
type textarea "heromove"
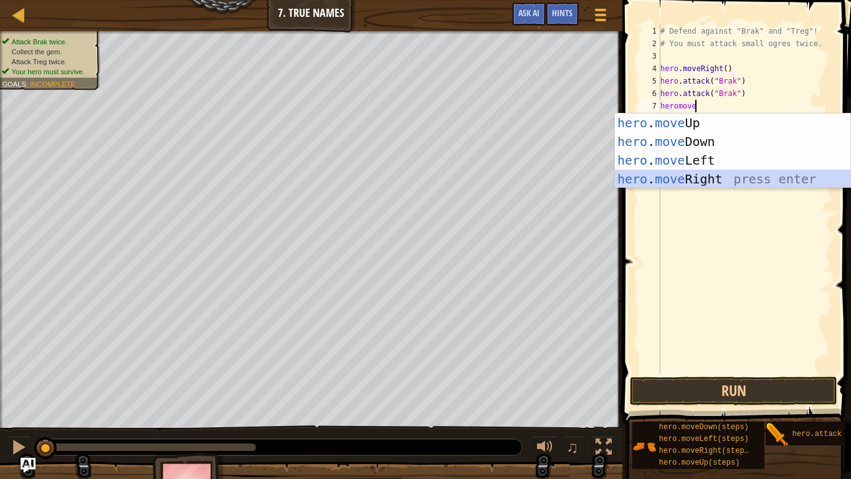
click at [713, 178] on div "hero . move Up press enter hero . move Down press enter hero . move Left press …" at bounding box center [733, 169] width 236 height 112
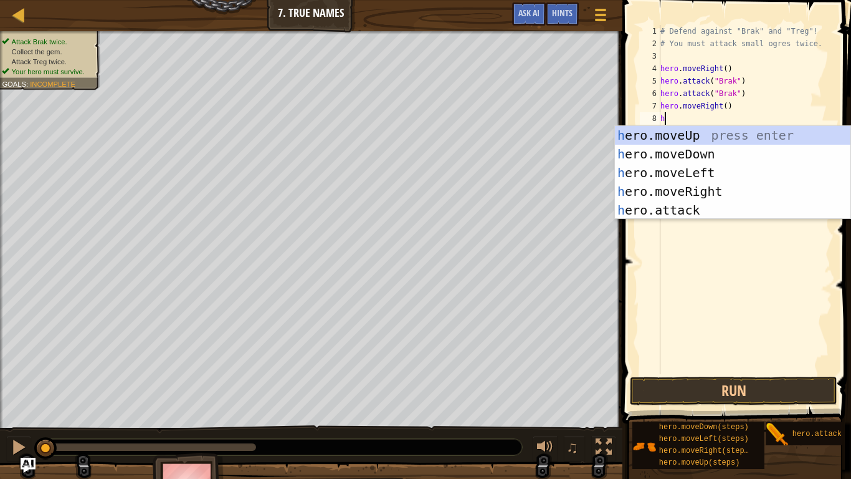
scroll to position [6, 1]
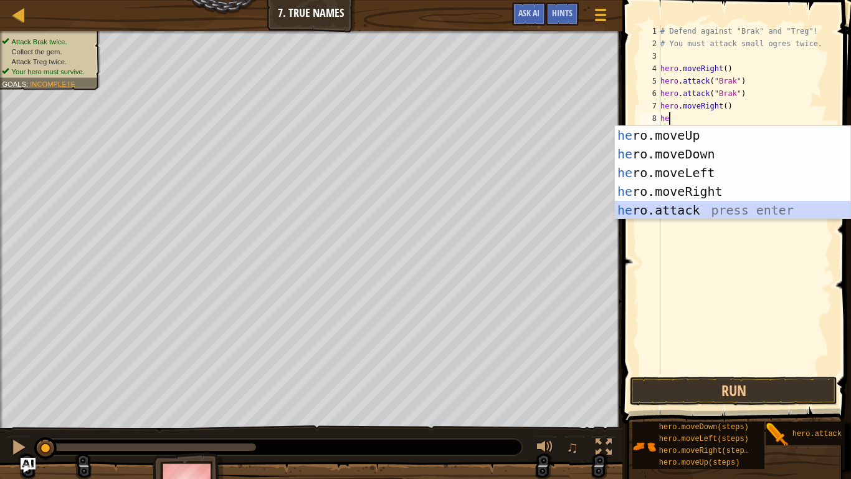
click at [703, 209] on div "he ro.moveUp press enter he ro.moveDown press enter he ro.moveLeft press enter …" at bounding box center [733, 191] width 236 height 131
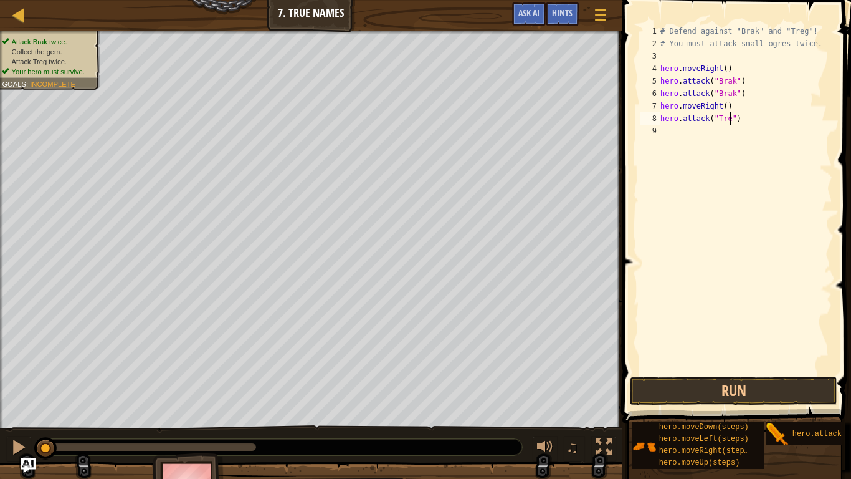
type textarea "hero.attack("Treg")"
drag, startPoint x: 746, startPoint y: 122, endPoint x: 662, endPoint y: 122, distance: 83.5
click at [662, 122] on div "# Defend against "Brak" and "Treg"! # You must attack small ogres twice. hero .…" at bounding box center [745, 212] width 174 height 374
click at [679, 134] on div "# Defend against "Brak" and "Treg"! # You must attack small ogres twice. hero .…" at bounding box center [745, 212] width 174 height 374
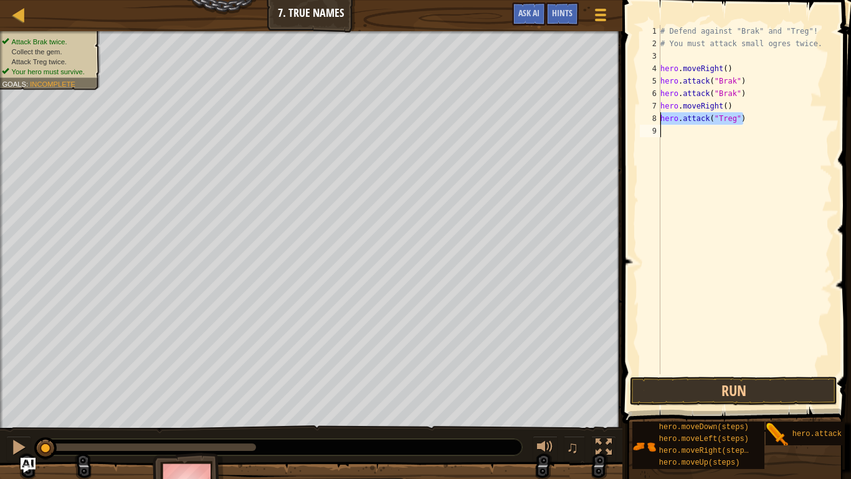
scroll to position [6, 0]
type textarea "hero.attack("Treg")"
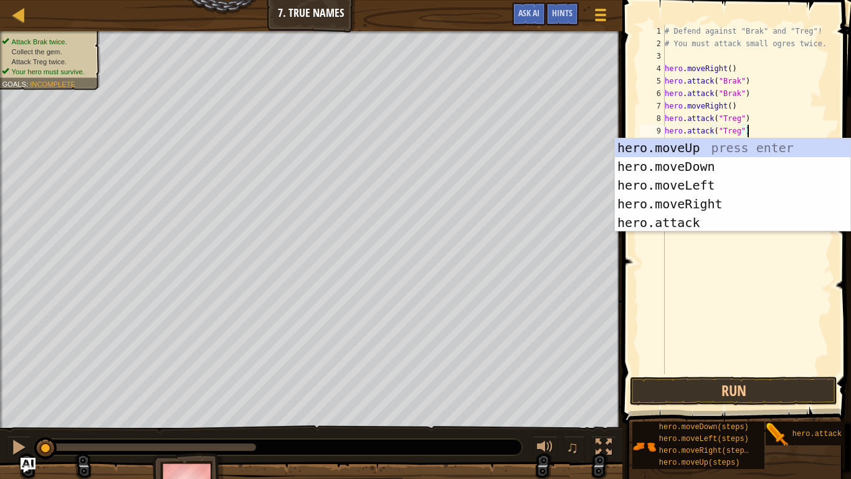
click at [749, 267] on div "# Defend against "Brak" and "Treg"! # You must attack small ogres twice. hero .…" at bounding box center [747, 212] width 170 height 374
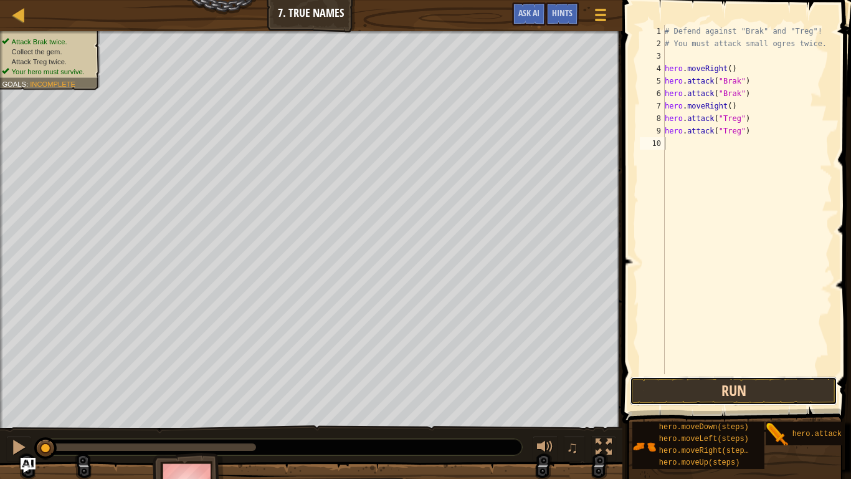
click at [703, 383] on button "Run" at bounding box center [733, 390] width 207 height 29
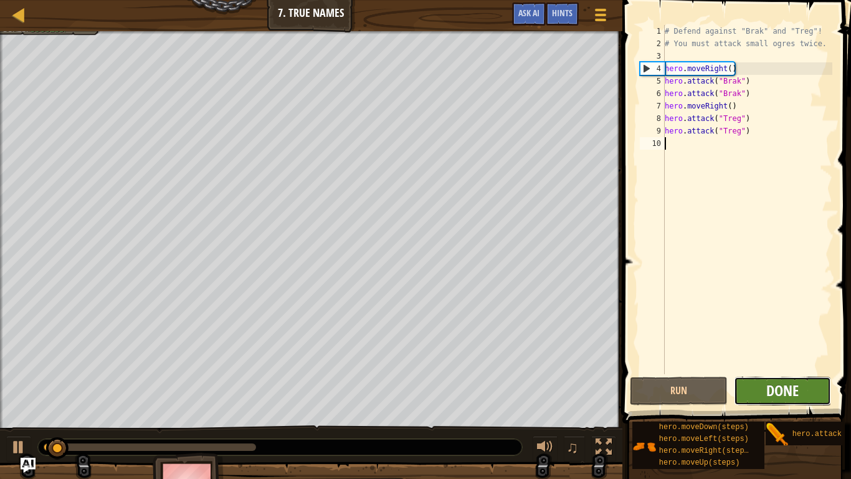
click at [787, 395] on span "Done" at bounding box center [782, 390] width 32 height 20
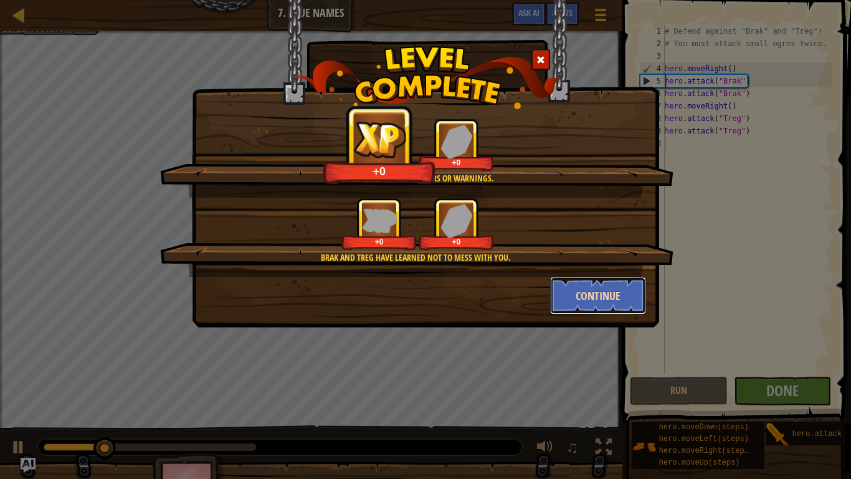
click at [599, 297] on button "Continue" at bounding box center [598, 295] width 97 height 37
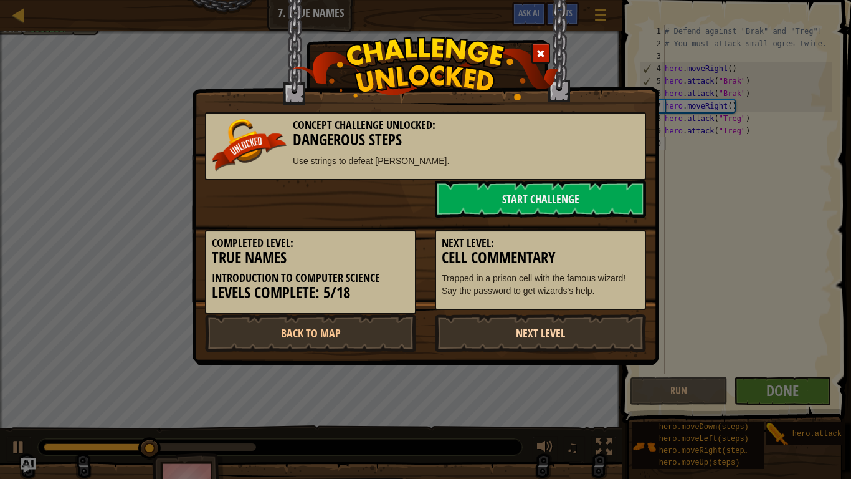
click at [551, 333] on link "Next Level" at bounding box center [540, 332] width 211 height 37
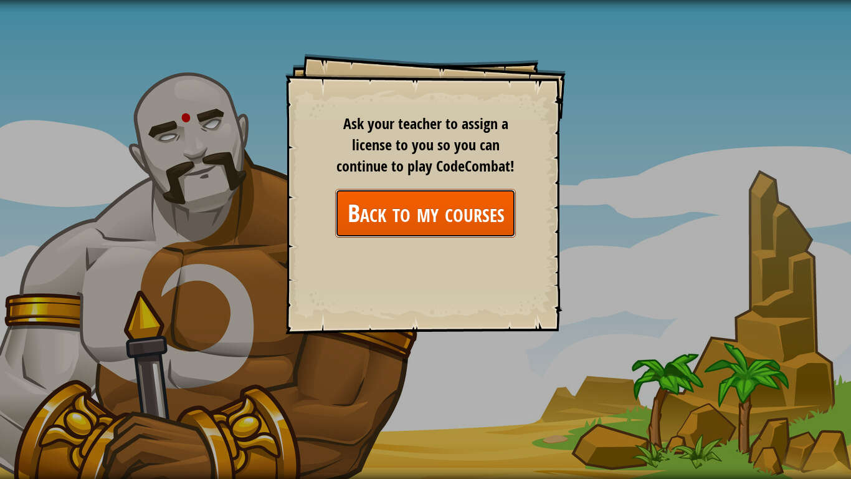
click at [487, 227] on link "Back to my courses" at bounding box center [425, 213] width 181 height 48
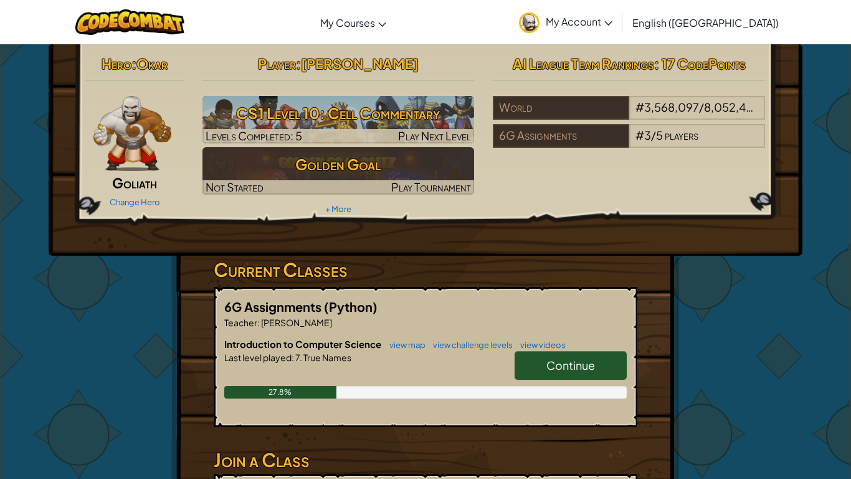
click at [548, 382] on div "Continue" at bounding box center [564, 368] width 125 height 35
click at [559, 363] on span "Continue" at bounding box center [570, 365] width 49 height 14
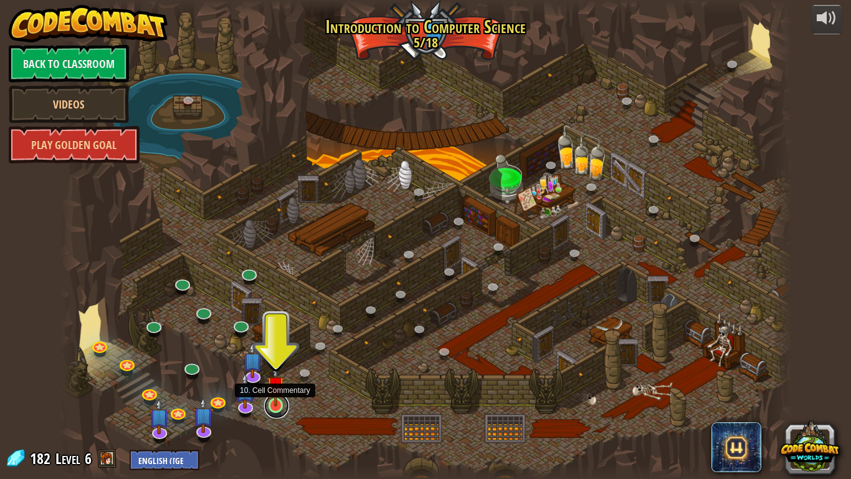
click at [272, 403] on link at bounding box center [276, 405] width 25 height 25
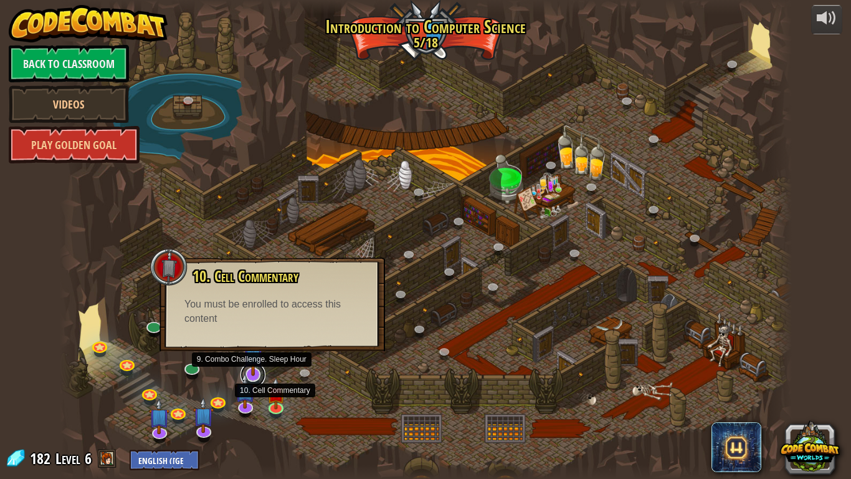
click at [259, 380] on link at bounding box center [253, 374] width 25 height 25
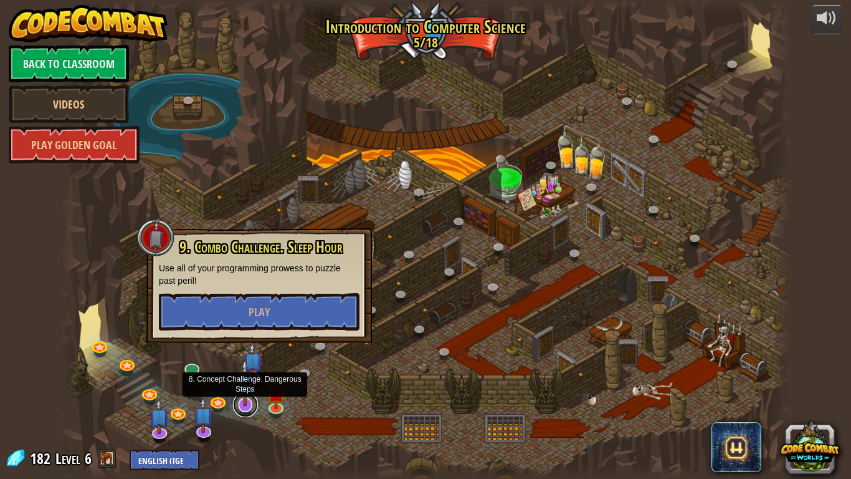
click at [236, 403] on link at bounding box center [245, 404] width 25 height 25
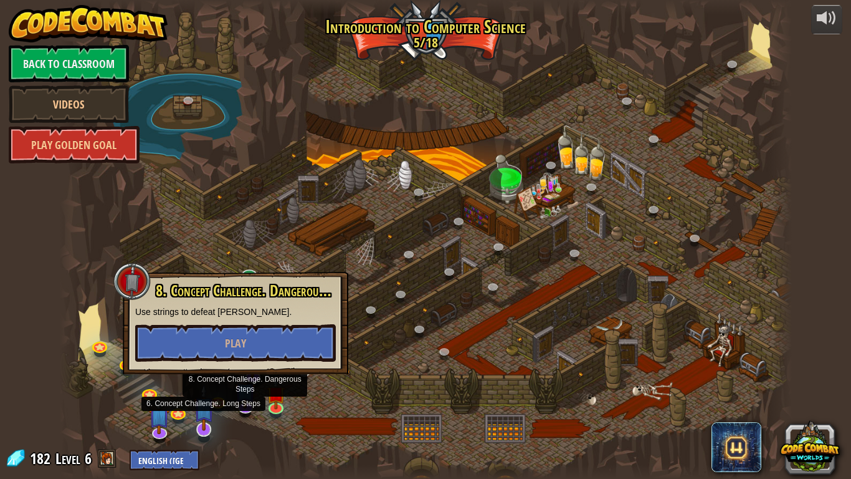
click at [203, 403] on img at bounding box center [204, 406] width 21 height 47
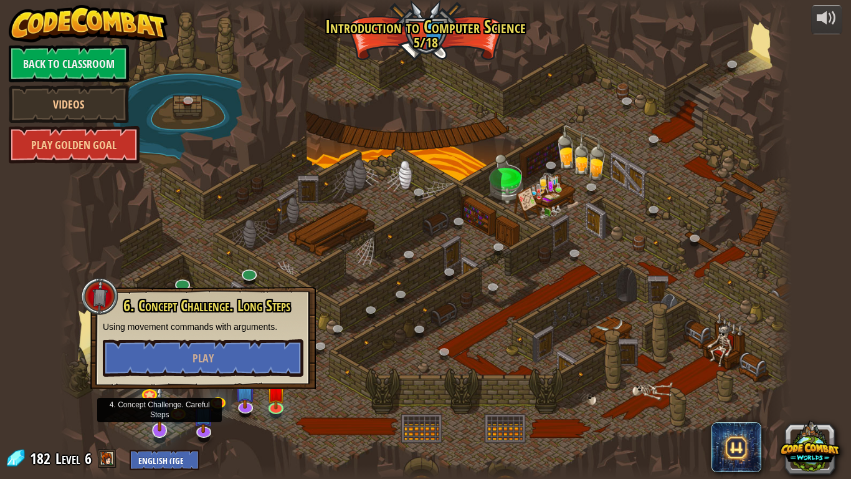
click at [160, 403] on img at bounding box center [160, 407] width 21 height 47
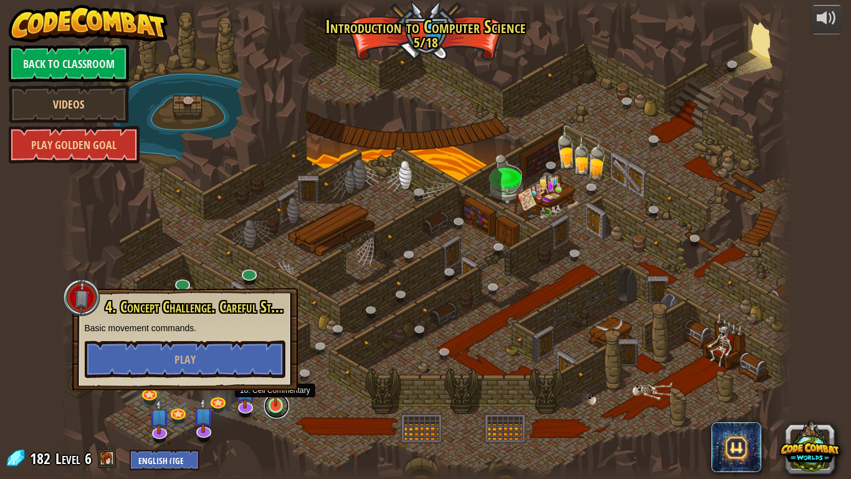
click at [272, 403] on link at bounding box center [276, 405] width 25 height 25
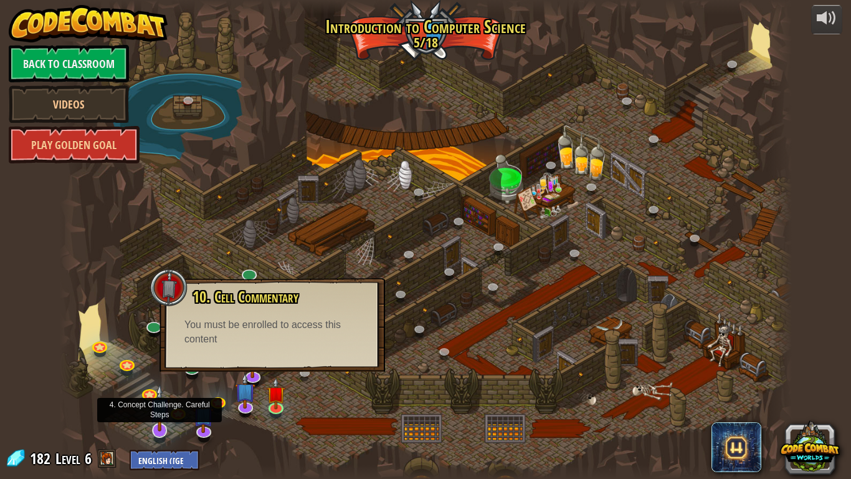
click at [160, 403] on img at bounding box center [160, 407] width 21 height 47
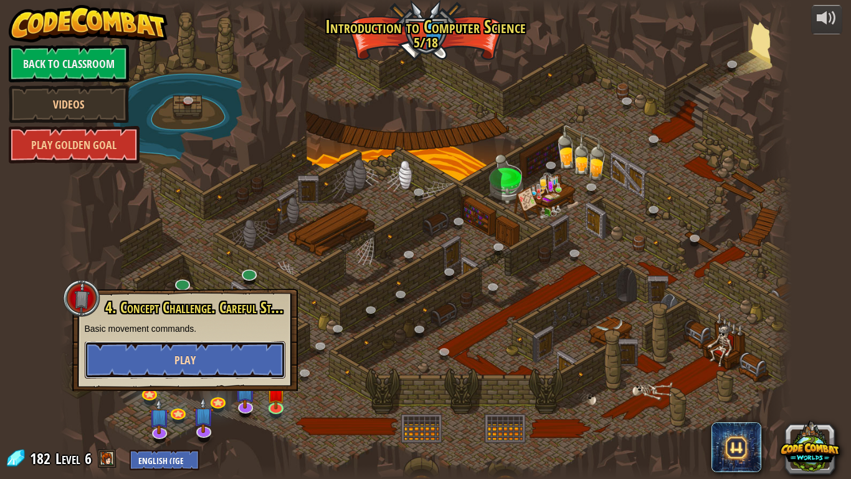
click at [202, 357] on button "Play" at bounding box center [185, 359] width 201 height 37
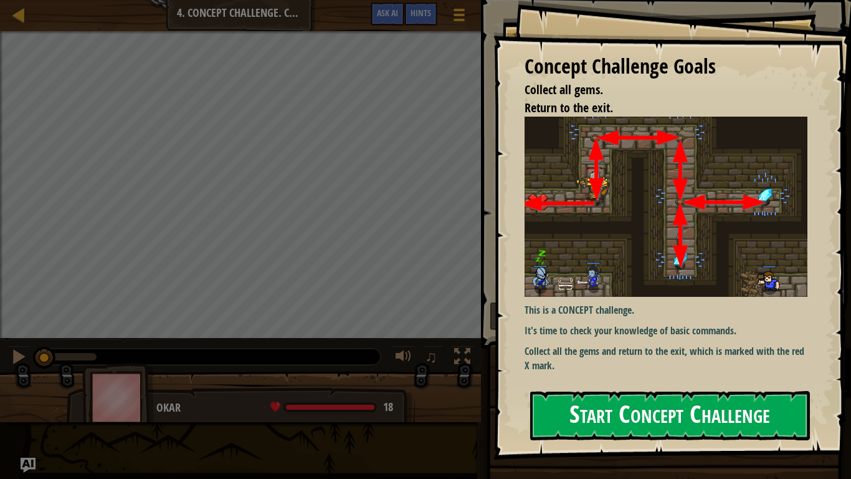
click at [672, 391] on button "Start Concept Challenge" at bounding box center [670, 415] width 280 height 49
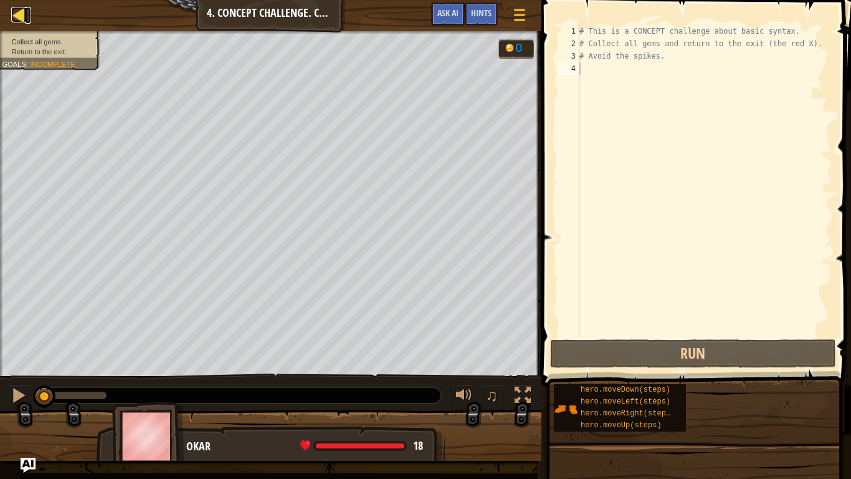
click at [19, 17] on div at bounding box center [19, 15] width 16 height 16
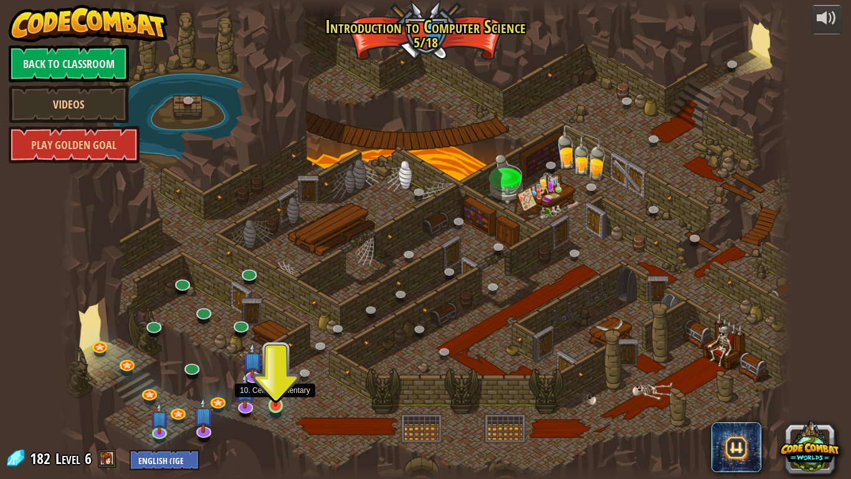
click at [277, 403] on img at bounding box center [276, 385] width 19 height 42
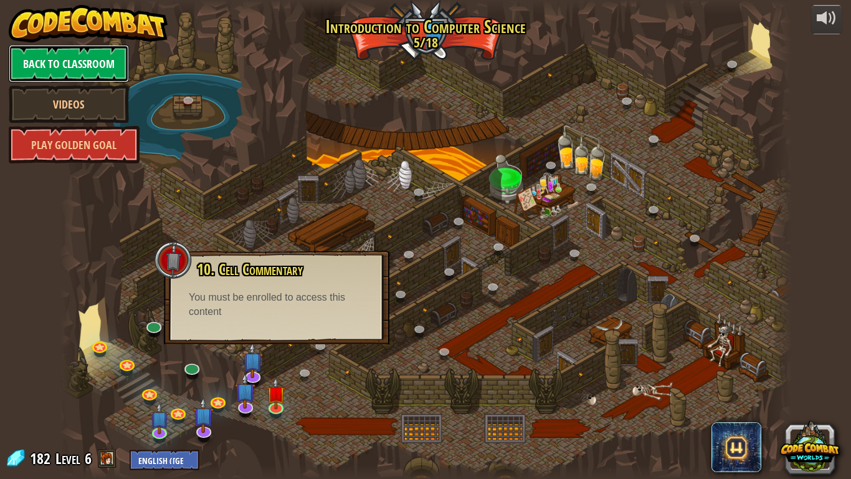
click at [65, 54] on link "Back to Classroom" at bounding box center [69, 63] width 120 height 37
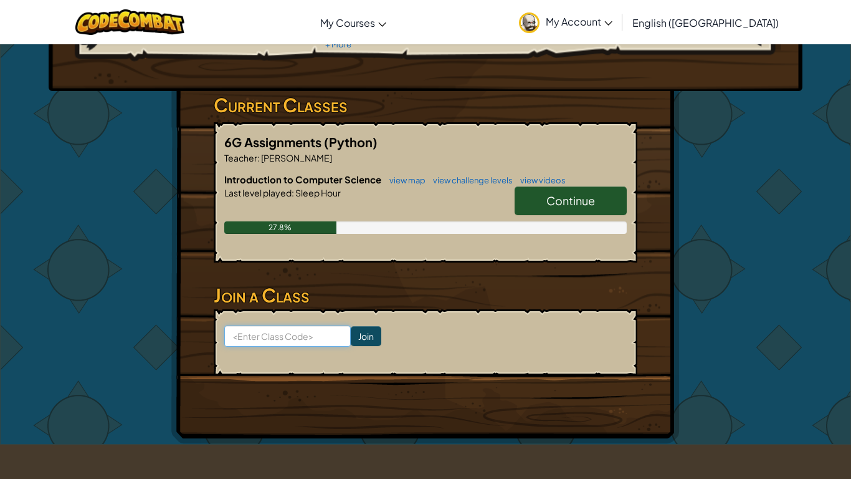
click at [317, 328] on input at bounding box center [287, 335] width 126 height 21
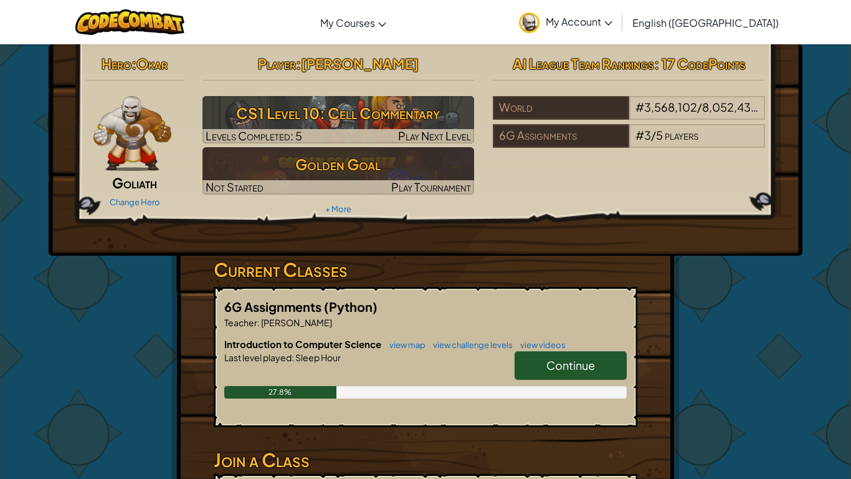
scroll to position [27, 0]
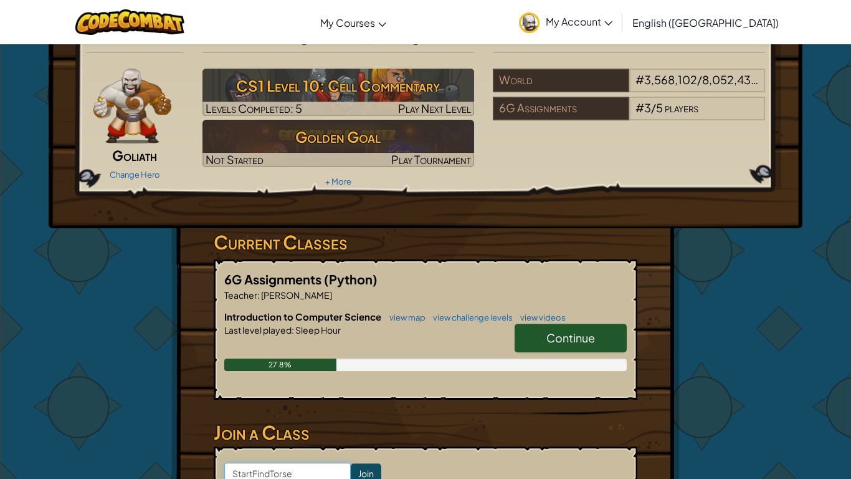
type input "StartFindTorse"
click at [365, 403] on input "Join" at bounding box center [366, 473] width 31 height 20
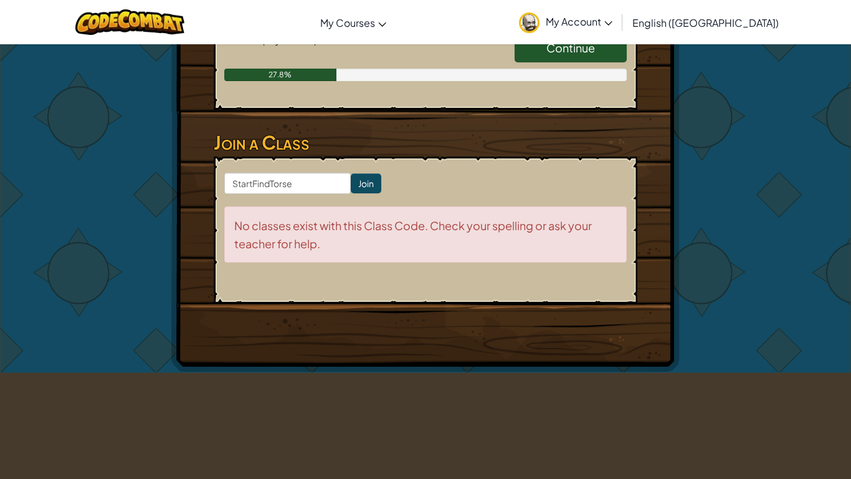
scroll to position [267, 0]
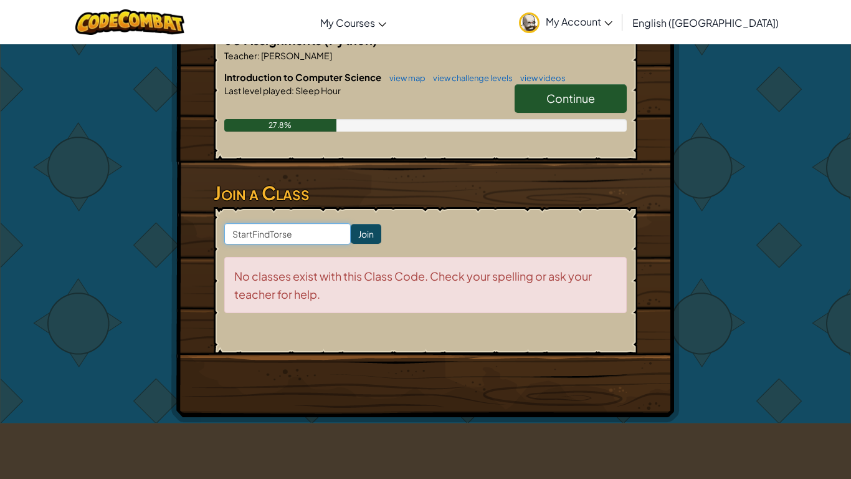
drag, startPoint x: 303, startPoint y: 235, endPoint x: 231, endPoint y: 257, distance: 75.7
click at [231, 257] on form "StartFindTorse Join No classes exist with this Class Code. Check your spelling …" at bounding box center [426, 280] width 424 height 147
click at [277, 235] on input "StartFindTorse" at bounding box center [287, 233] width 126 height 21
type input "StartFindtorse"
click at [377, 230] on input "Join" at bounding box center [366, 234] width 31 height 20
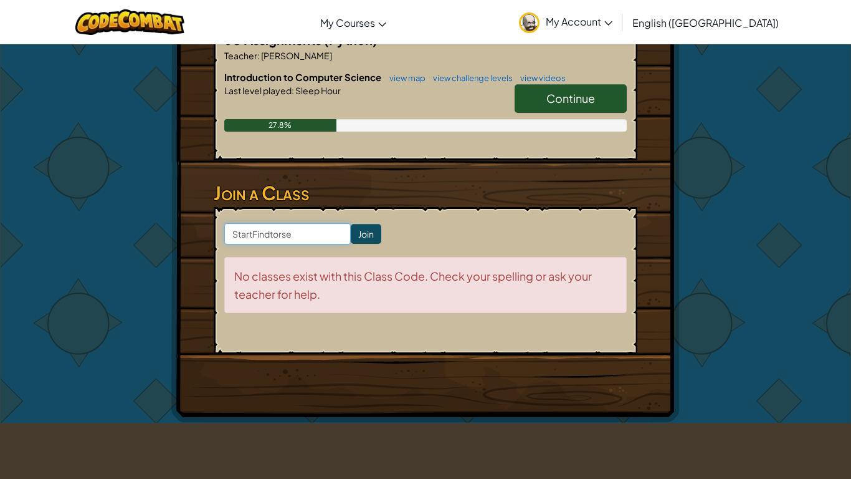
click at [274, 233] on input "StartFindtorse" at bounding box center [287, 233] width 126 height 21
type input "StartFindHorse"
click at [376, 231] on input "Join" at bounding box center [366, 234] width 31 height 20
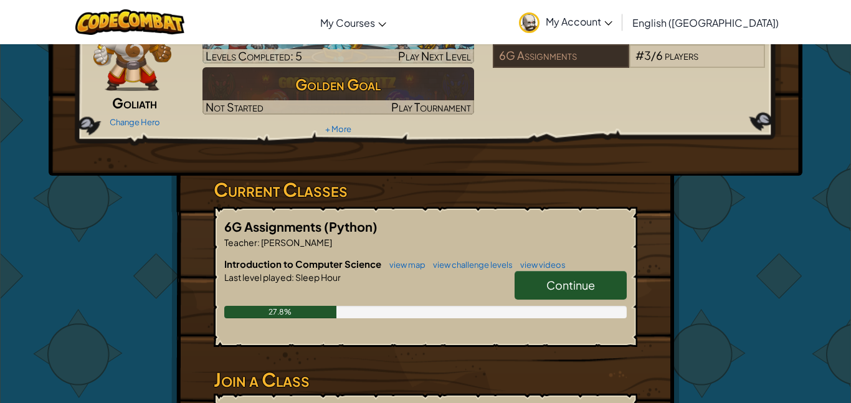
scroll to position [170, 0]
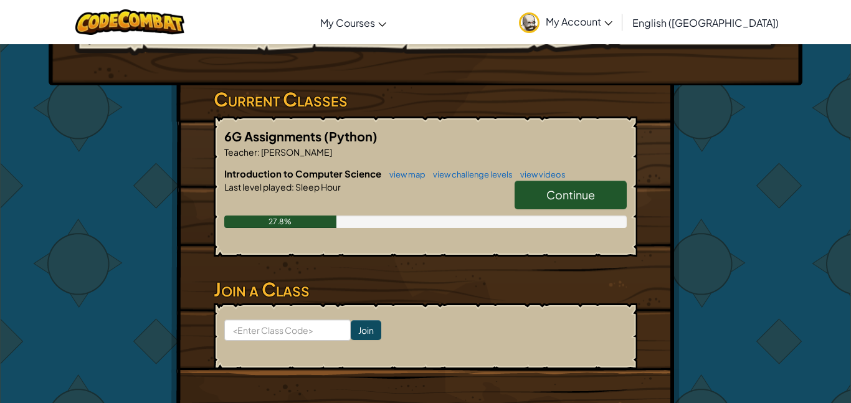
click at [565, 194] on span "Continue" at bounding box center [570, 195] width 49 height 14
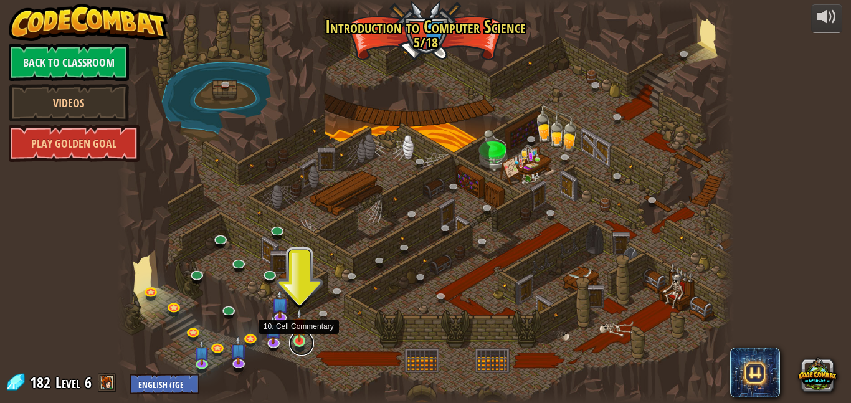
click at [299, 346] on link at bounding box center [301, 343] width 25 height 25
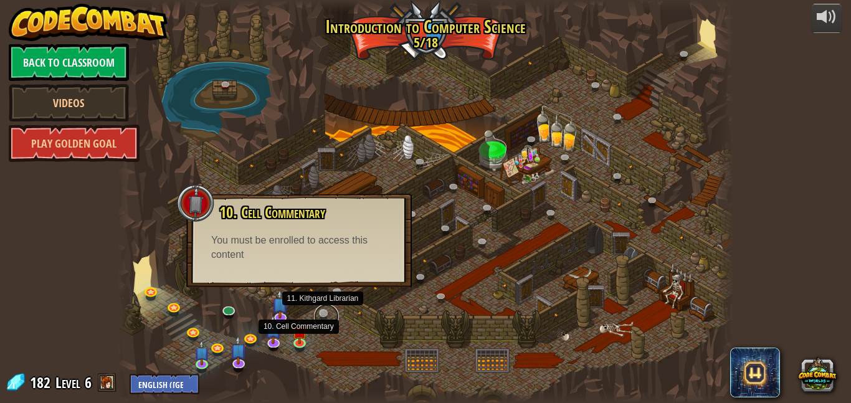
click at [323, 312] on link at bounding box center [326, 316] width 25 height 25
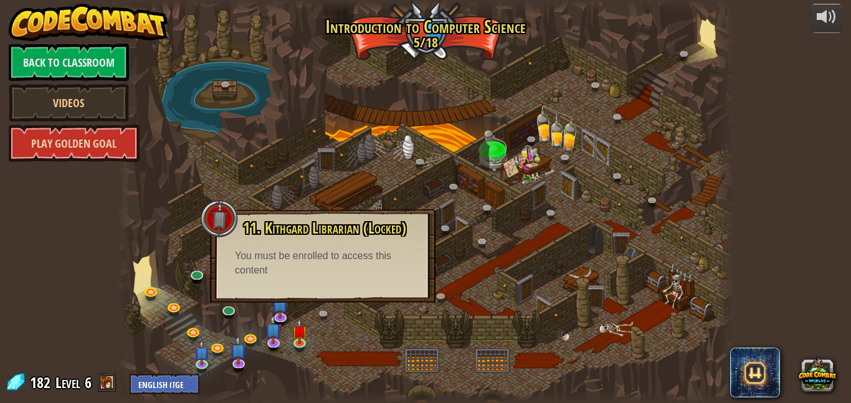
click at [135, 143] on link "Play Golden Goal" at bounding box center [74, 143] width 131 height 37
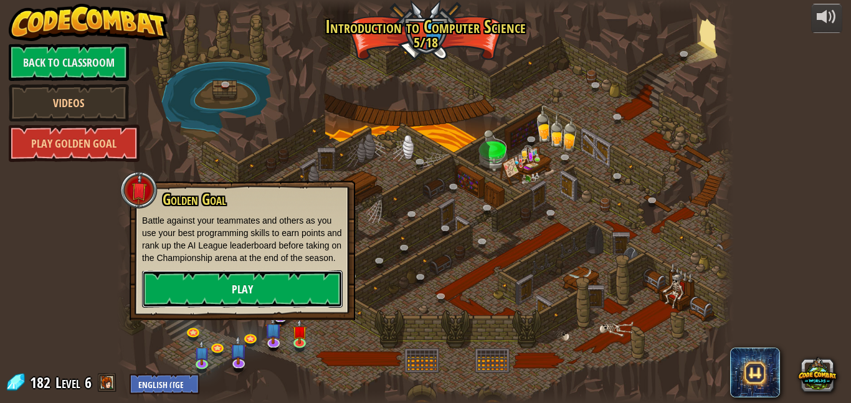
click at [229, 303] on link "Play" at bounding box center [242, 288] width 201 height 37
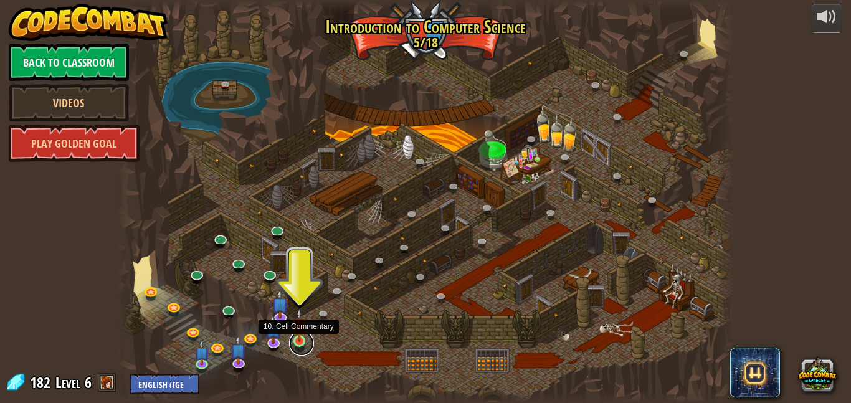
click at [292, 345] on link at bounding box center [301, 343] width 25 height 25
